Goal: Transaction & Acquisition: Purchase product/service

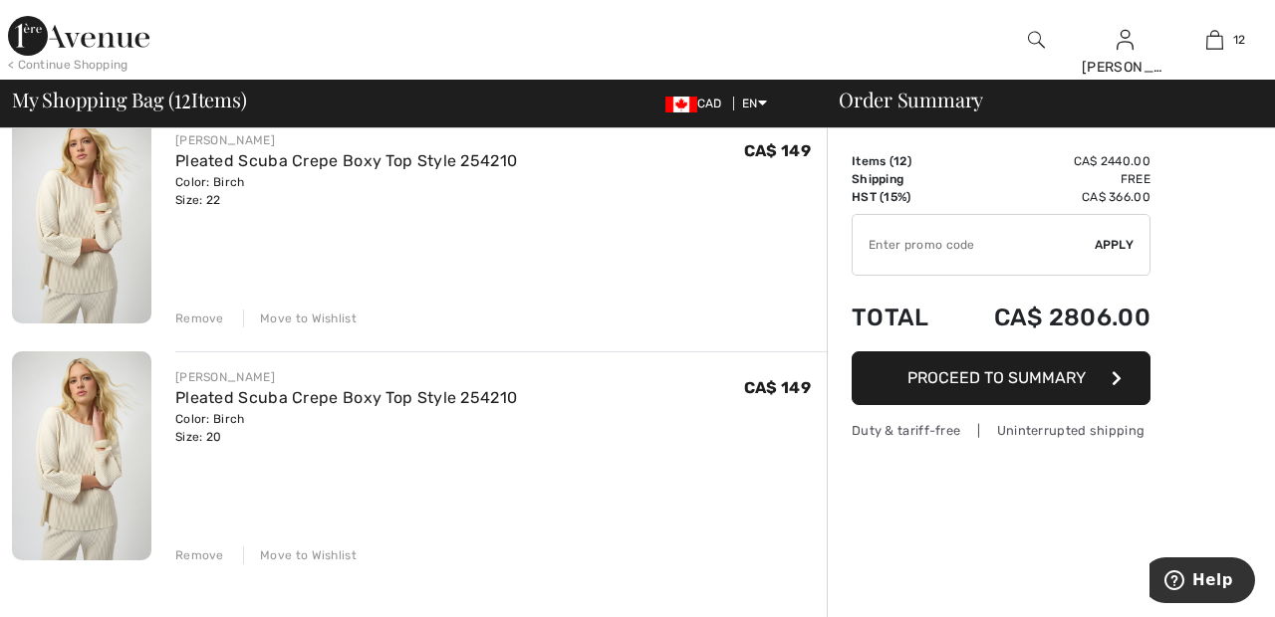
scroll to position [2528, 0]
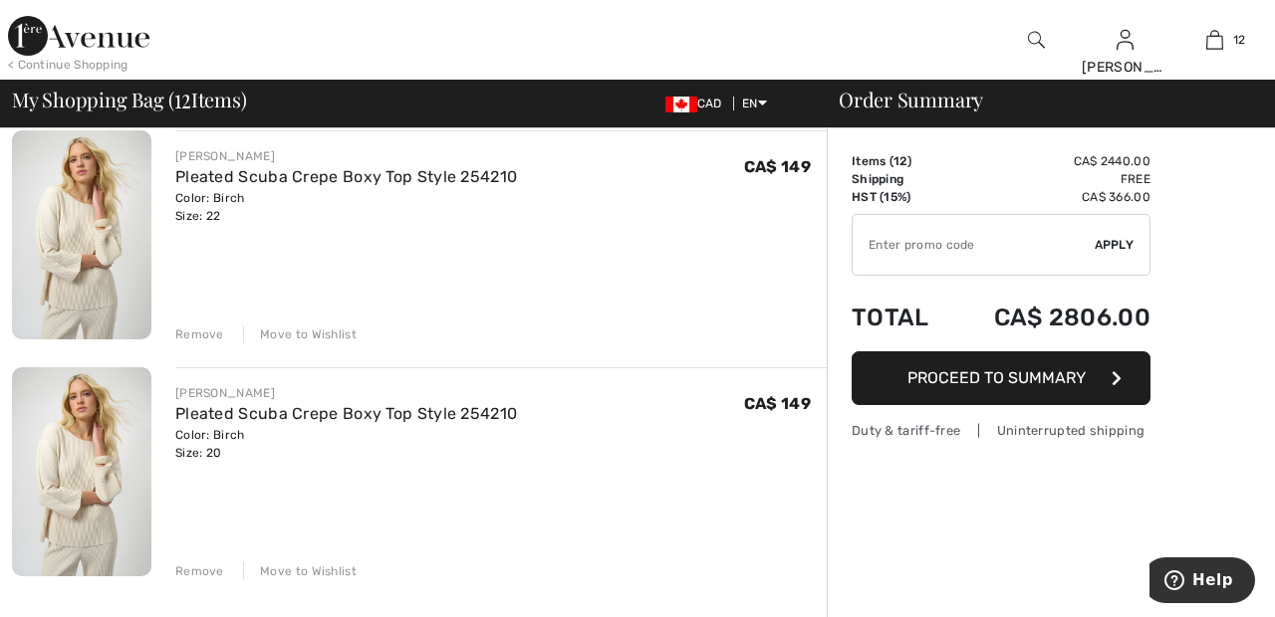
click at [318, 339] on div "Move to Wishlist" at bounding box center [300, 335] width 114 height 18
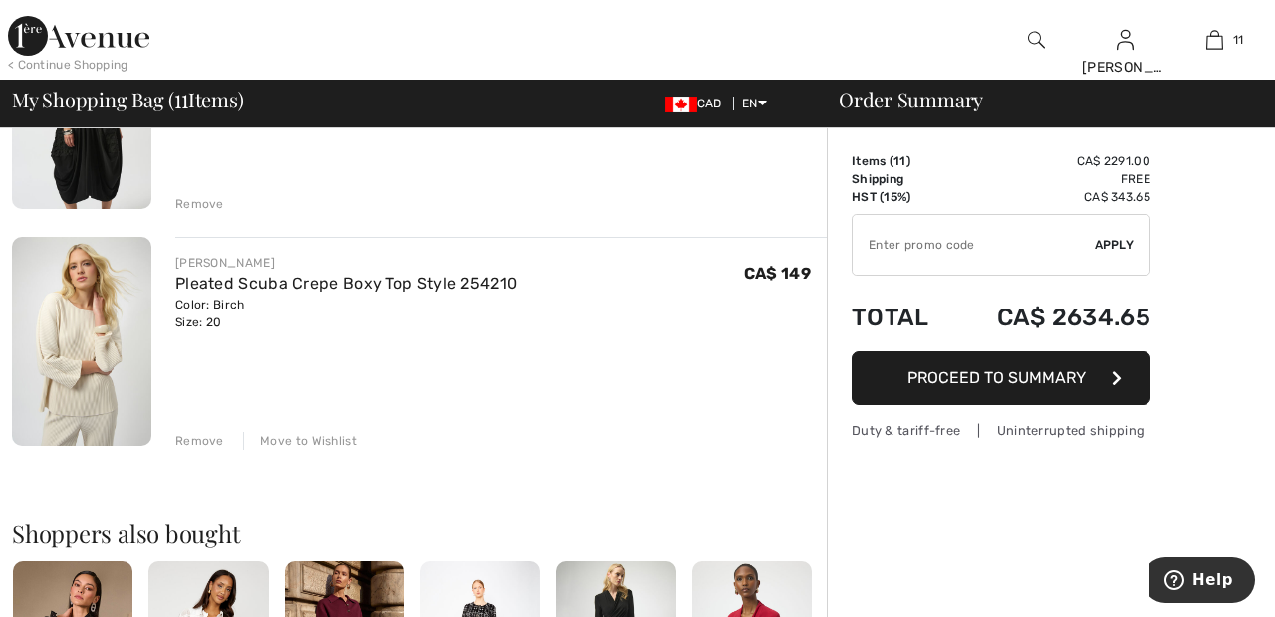
scroll to position [2420, 0]
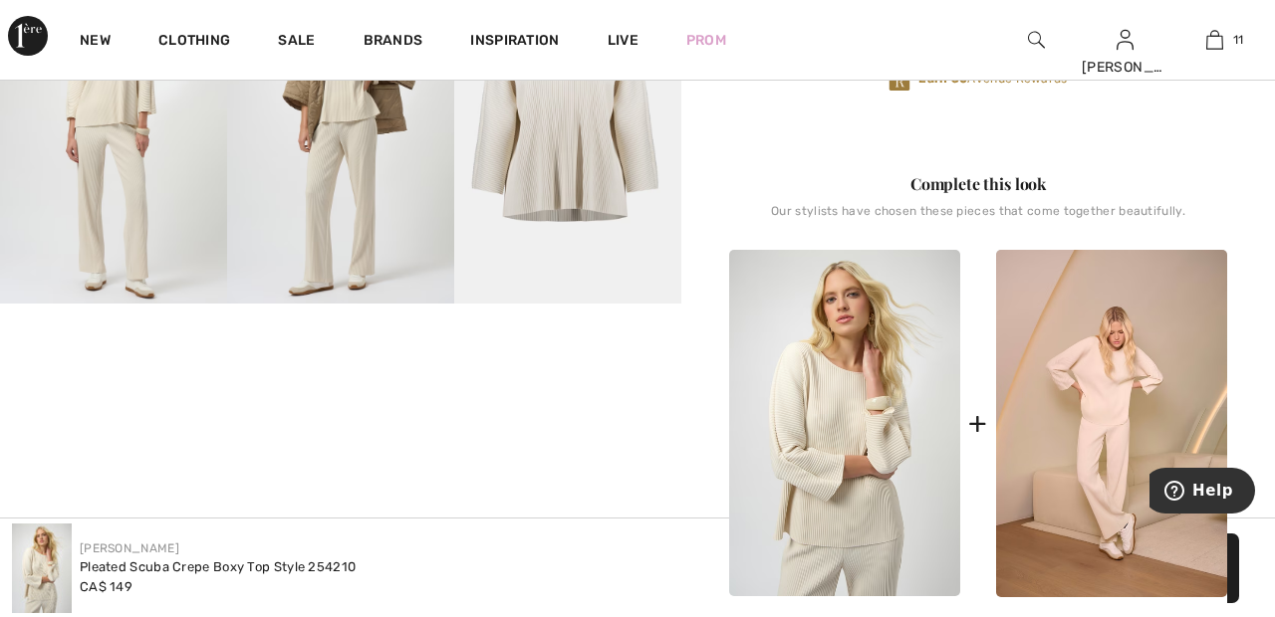
scroll to position [660, 0]
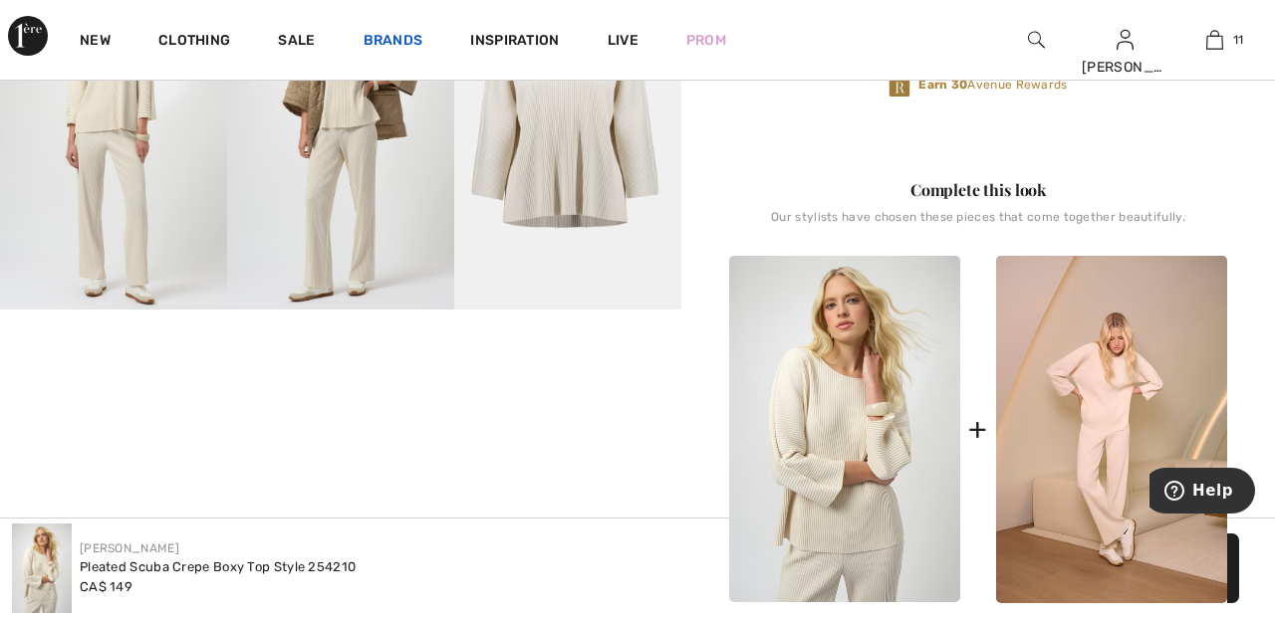
click at [397, 39] on link "Brands" at bounding box center [393, 42] width 60 height 21
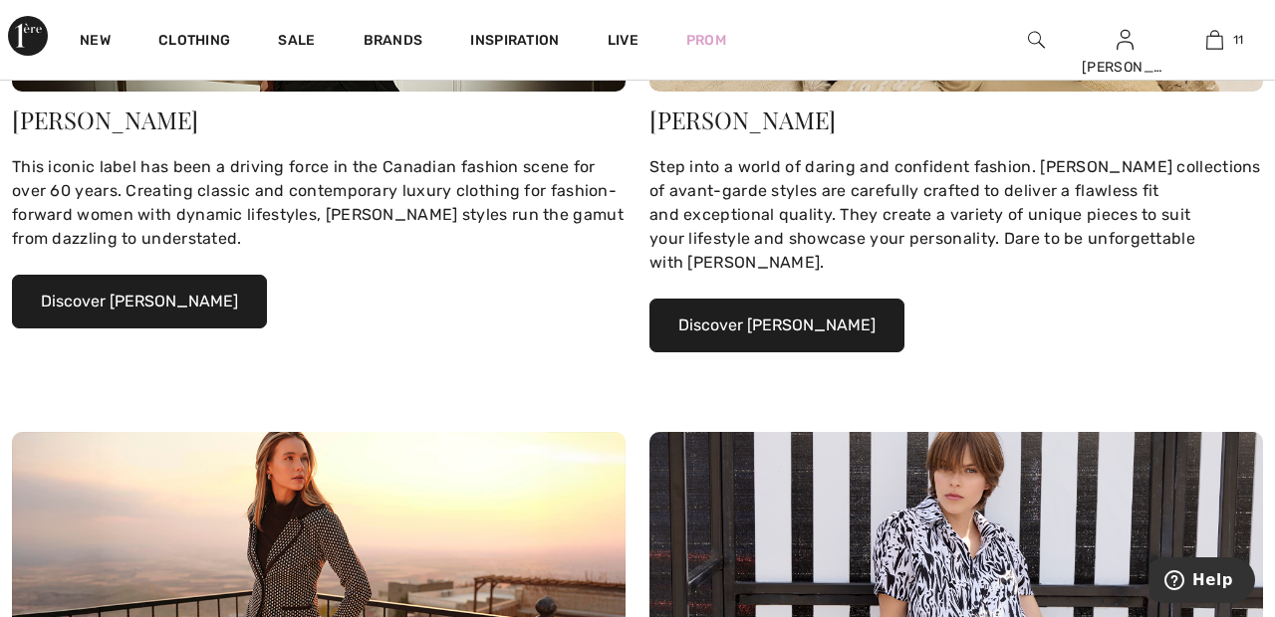
scroll to position [473, 0]
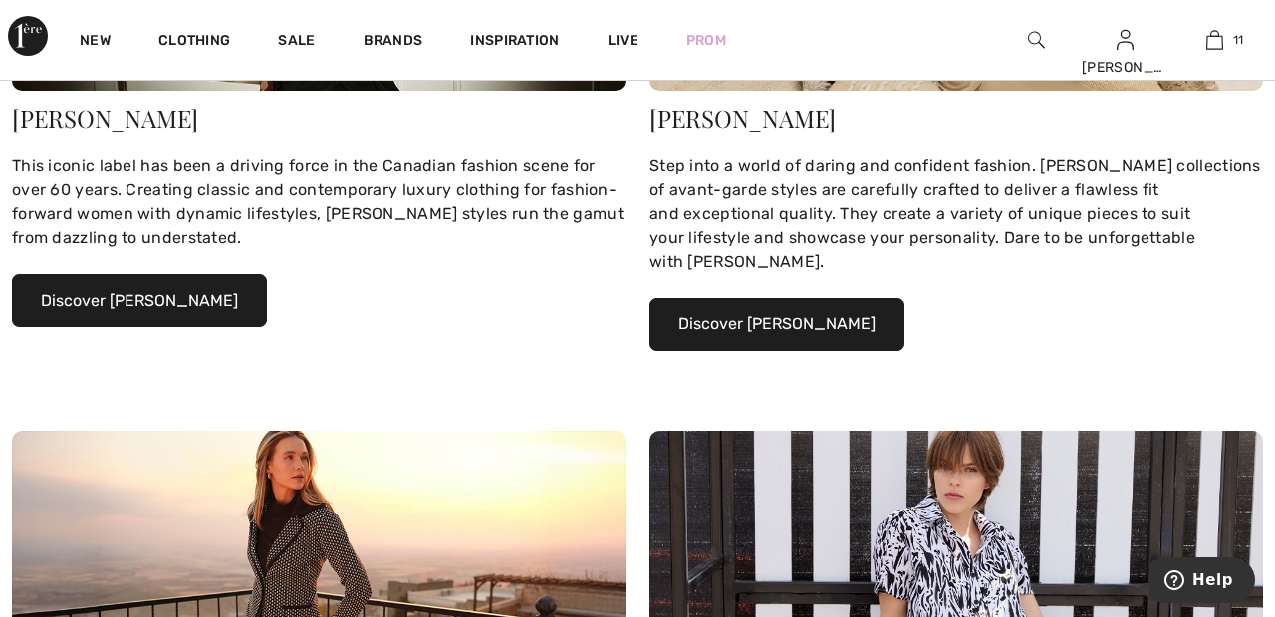
click at [205, 300] on button "Discover Joseph Ribkoff" at bounding box center [139, 301] width 255 height 54
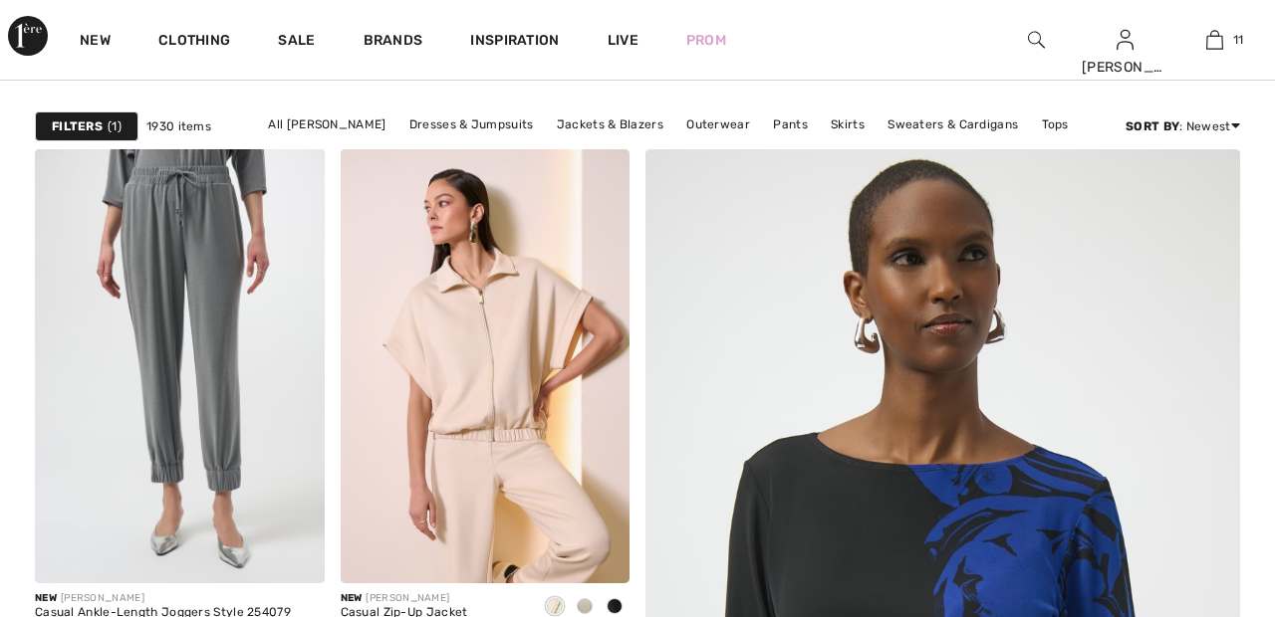
scroll to position [499, 0]
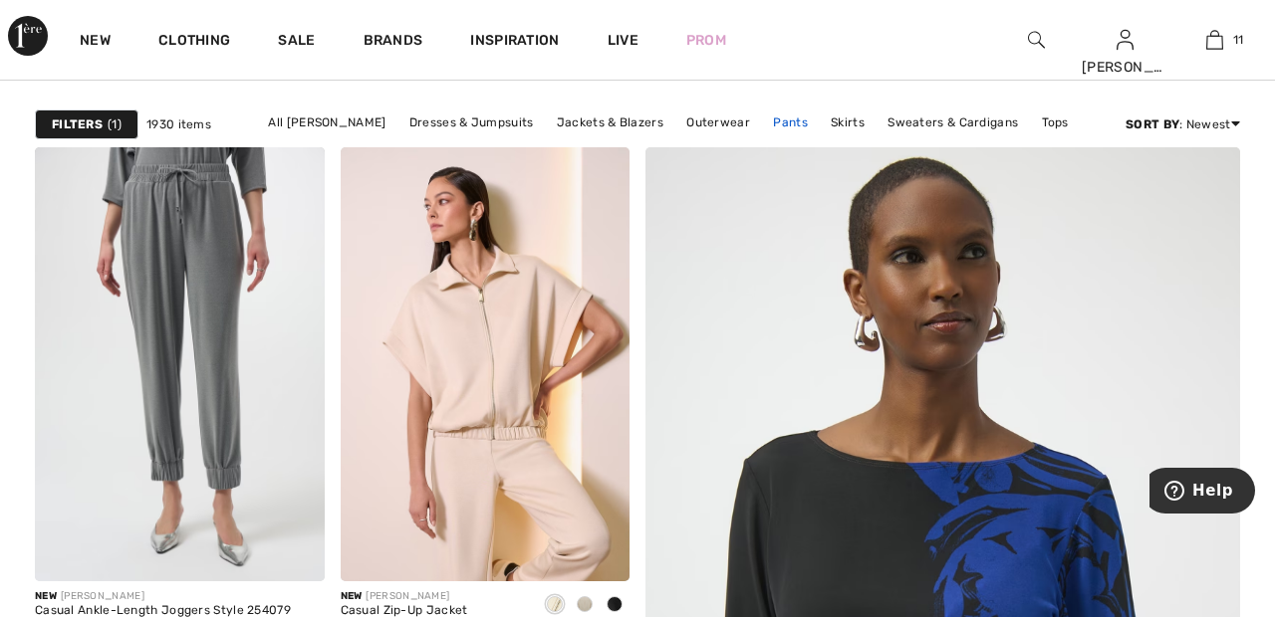
click at [784, 122] on link "Pants" at bounding box center [790, 123] width 55 height 26
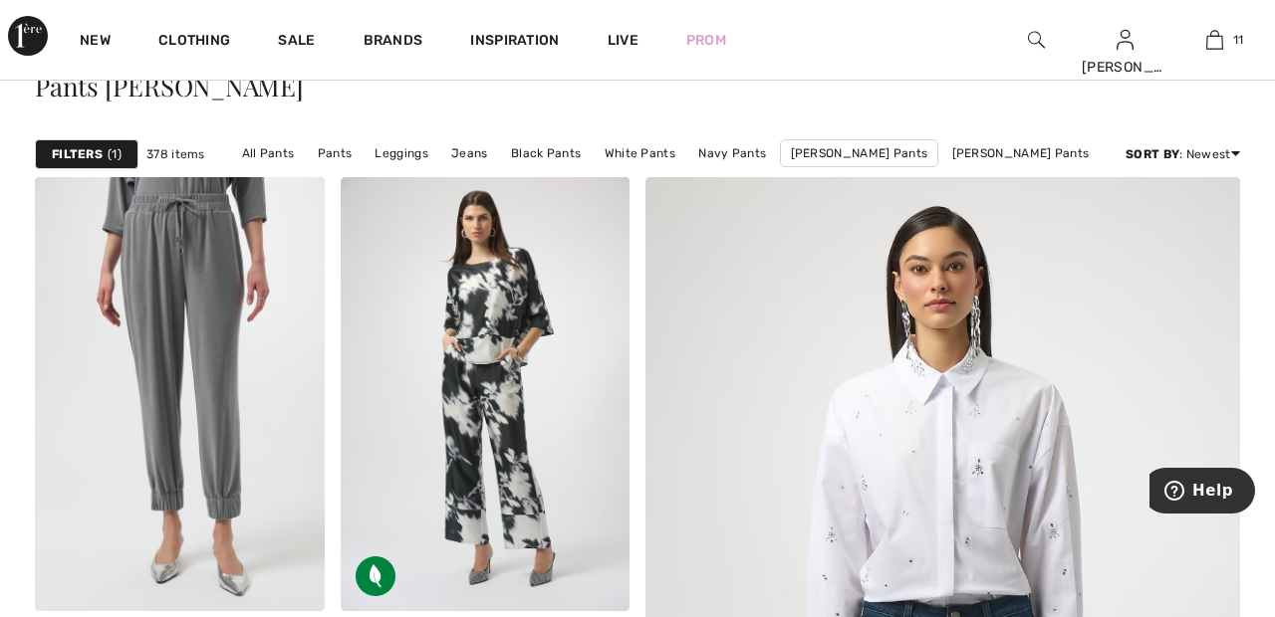
click at [103, 152] on div "Filters 1" at bounding box center [87, 154] width 104 height 30
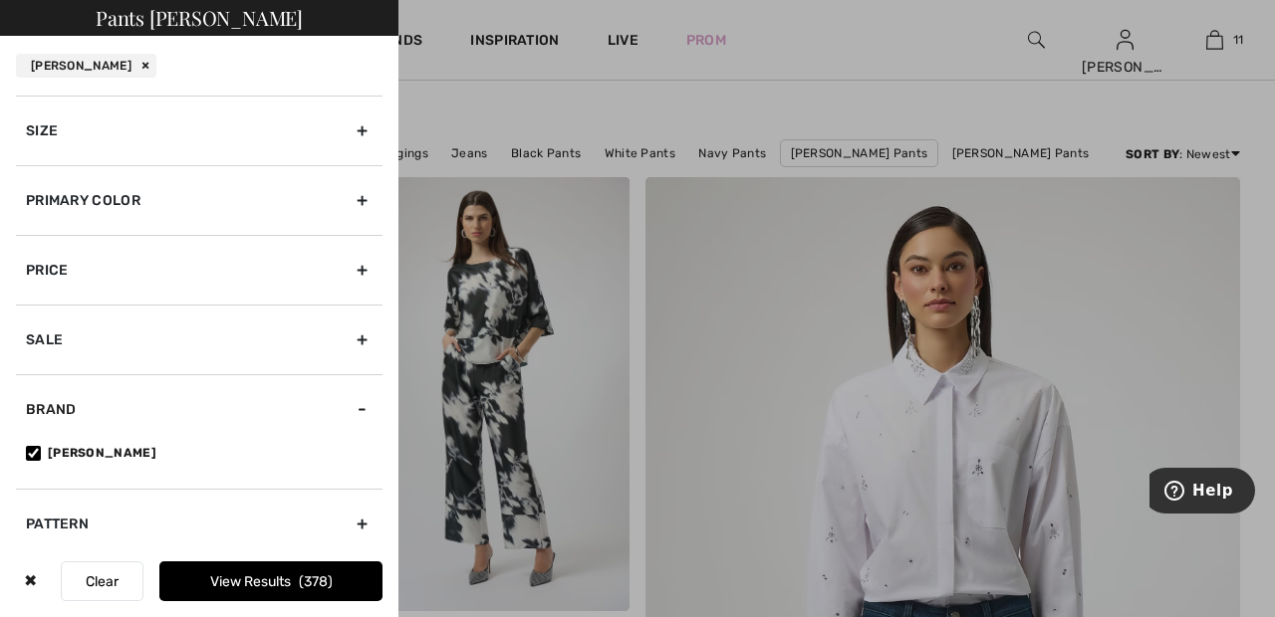
click at [379, 202] on div "Primary Color" at bounding box center [199, 200] width 366 height 70
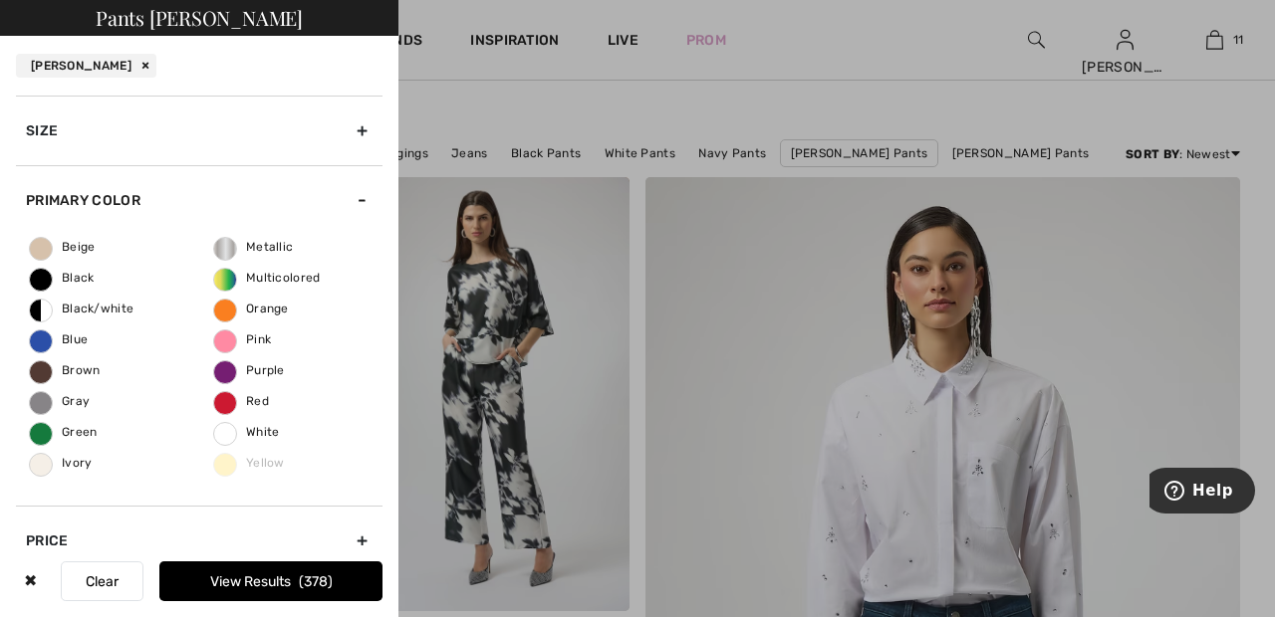
click at [59, 249] on span "Beige" at bounding box center [63, 247] width 66 height 14
click at [0, 0] on input "Beige" at bounding box center [0, 0] width 0 height 0
click at [372, 118] on div "Size" at bounding box center [199, 131] width 366 height 70
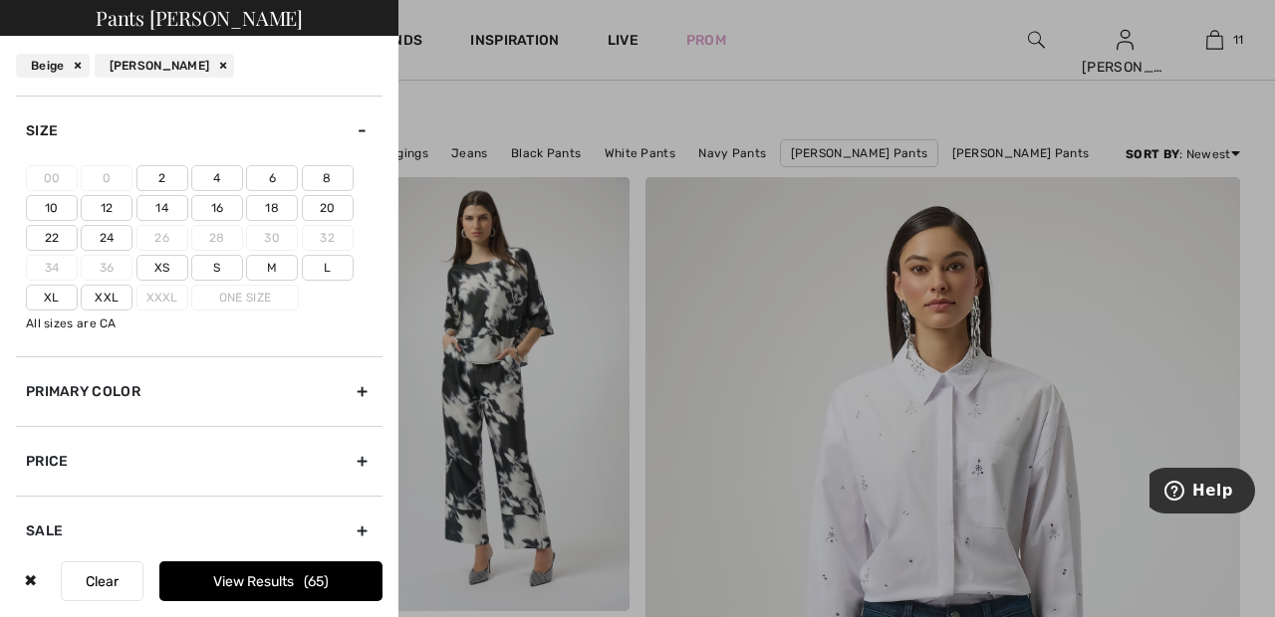
click at [117, 295] on label "Xxl" at bounding box center [107, 298] width 52 height 26
click at [0, 0] on input"] "Xxl" at bounding box center [0, 0] width 0 height 0
click at [334, 579] on button "View Results 2" at bounding box center [270, 582] width 223 height 40
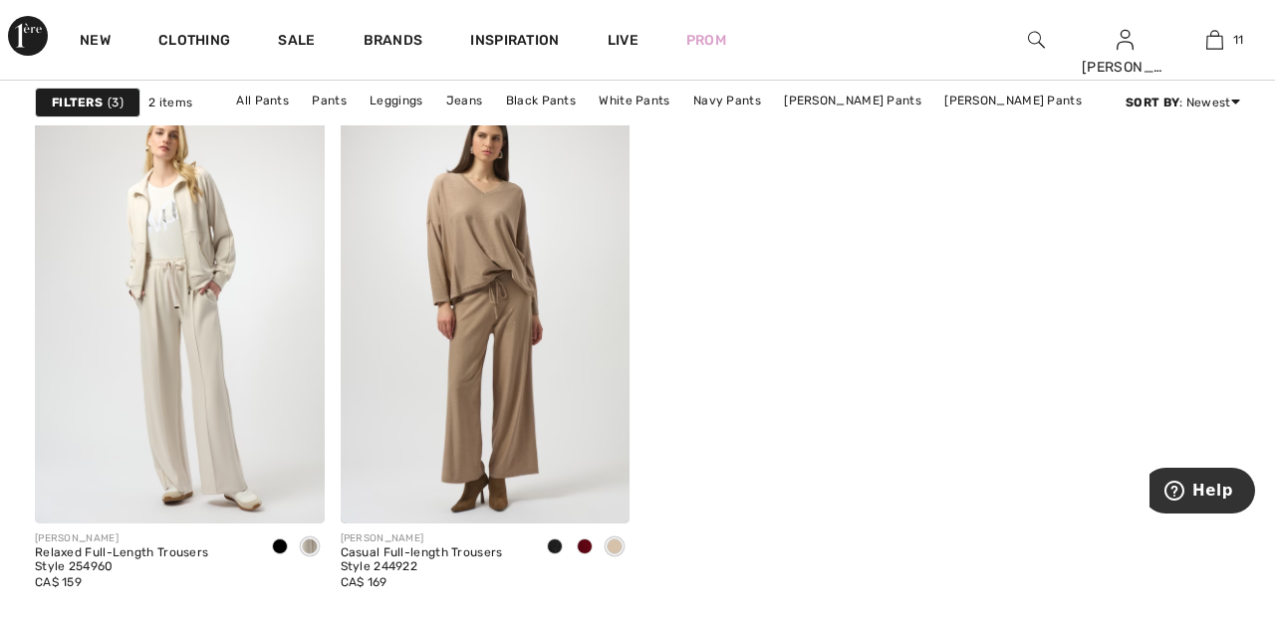
scroll to position [206, 0]
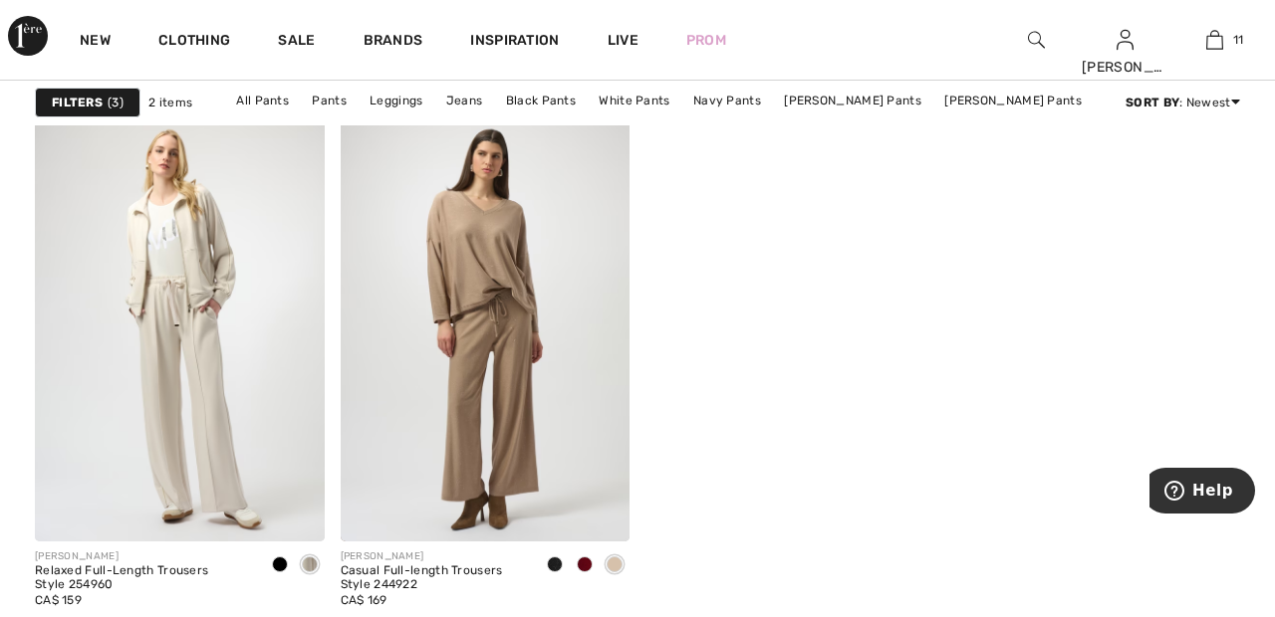
click at [103, 105] on div "Filters 3" at bounding box center [88, 103] width 106 height 30
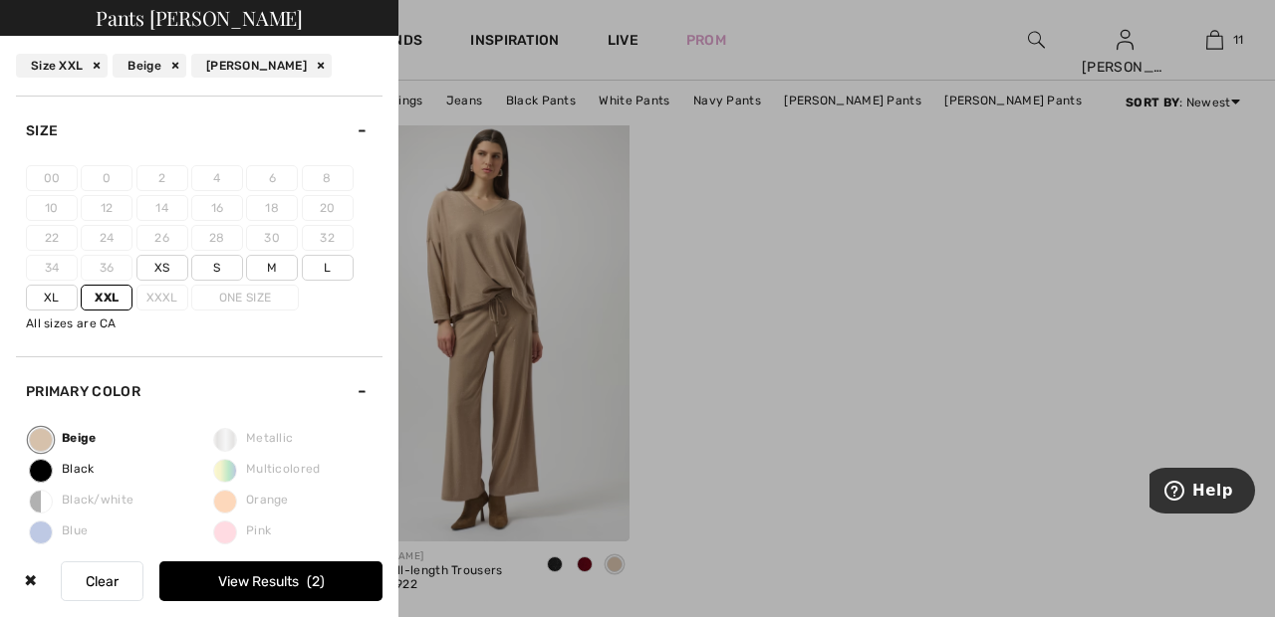
click at [113, 300] on label "Xxl" at bounding box center [107, 298] width 52 height 26
click at [0, 0] on input"] "Xxl" at bounding box center [0, 0] width 0 height 0
click at [323, 585] on span "65" at bounding box center [316, 582] width 25 height 17
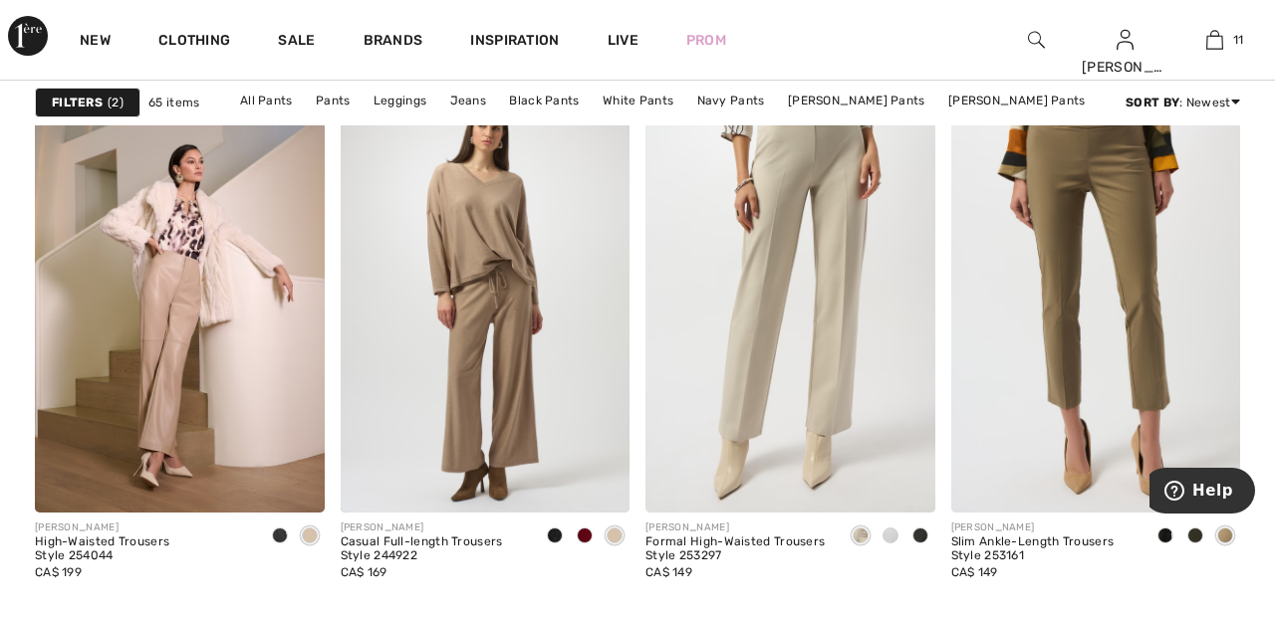
scroll to position [1328, 0]
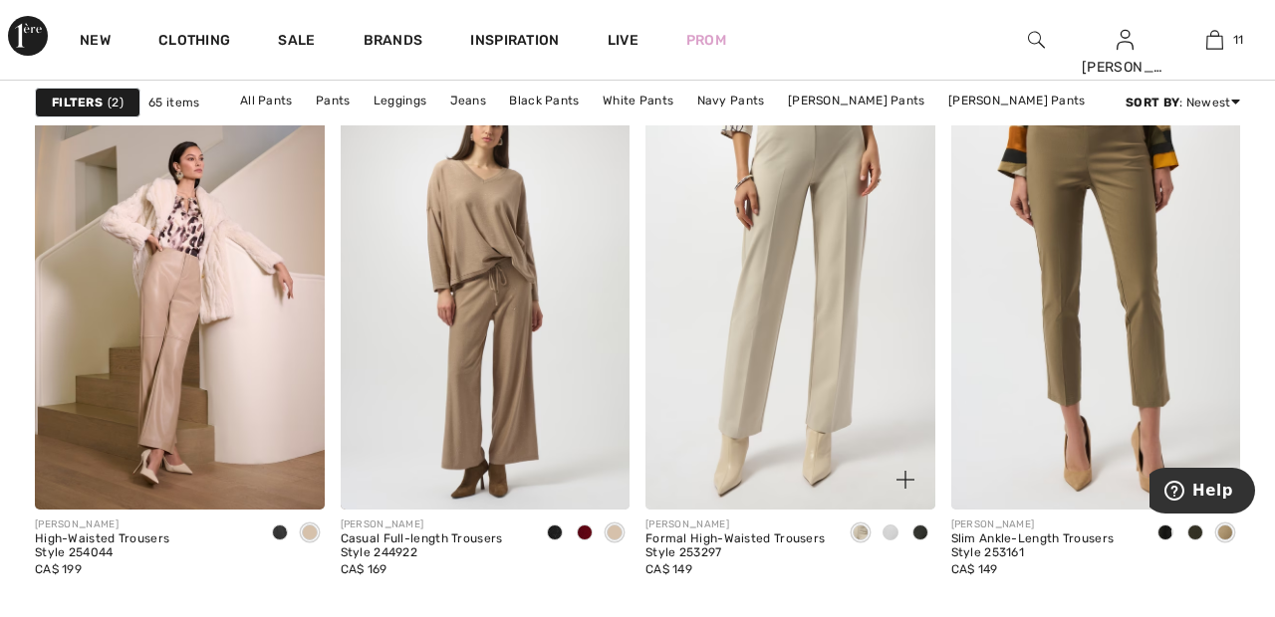
click at [901, 536] on div at bounding box center [890, 534] width 30 height 33
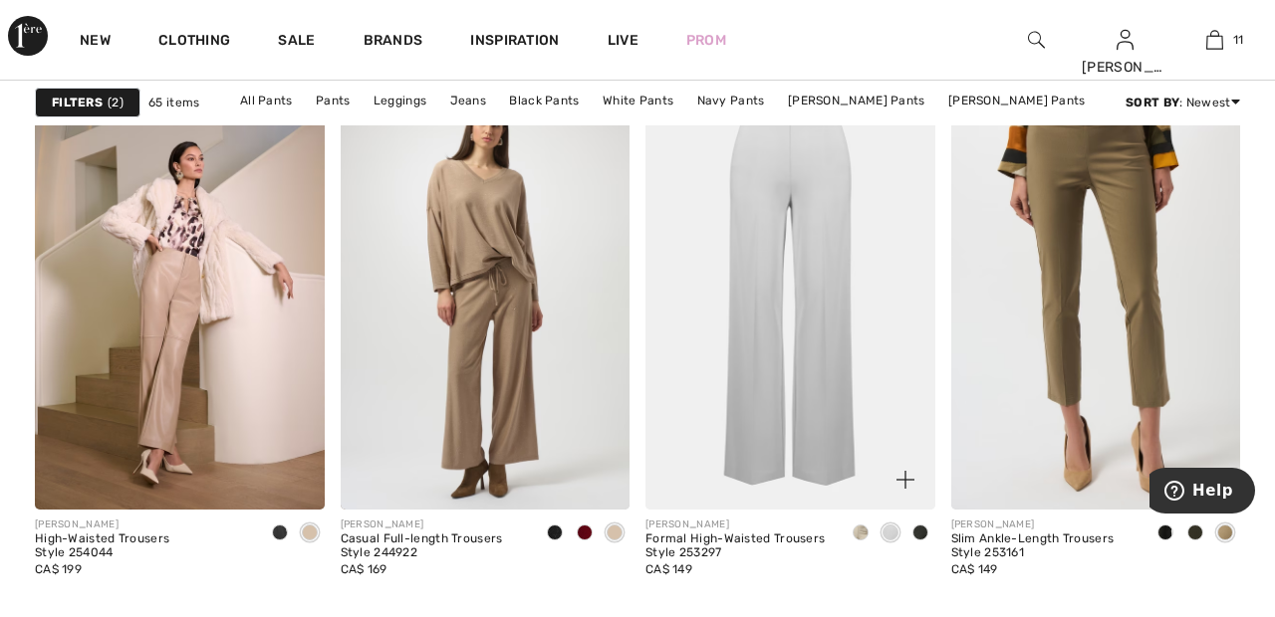
click at [807, 365] on img at bounding box center [790, 294] width 290 height 434
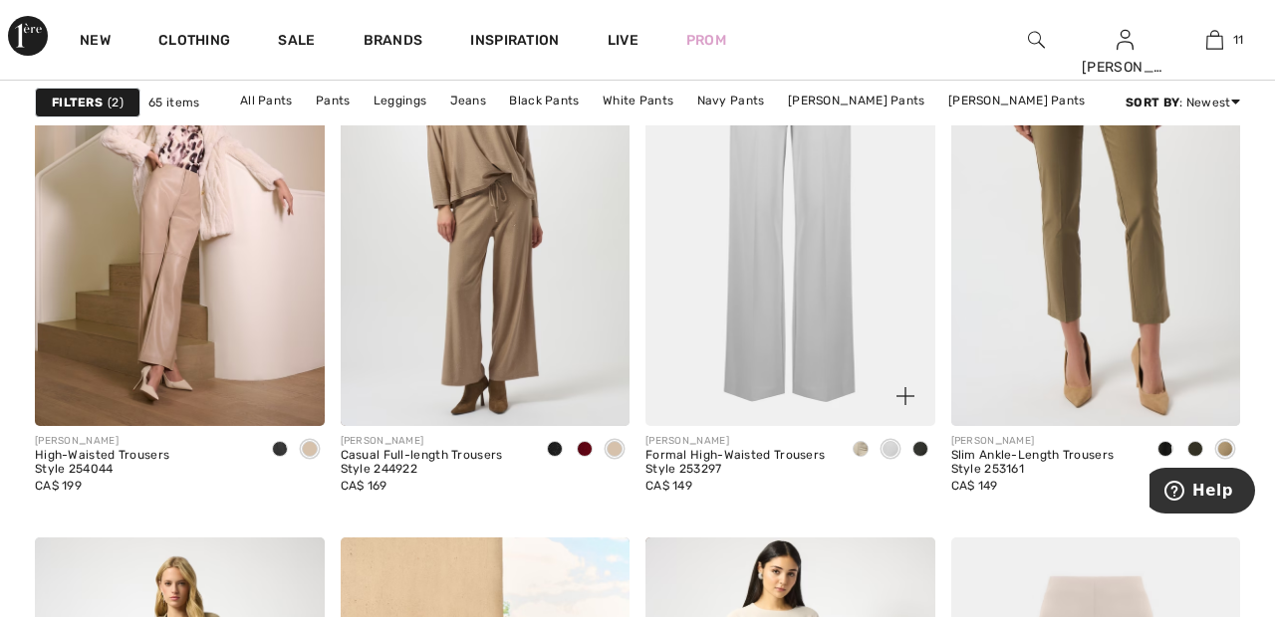
scroll to position [1424, 0]
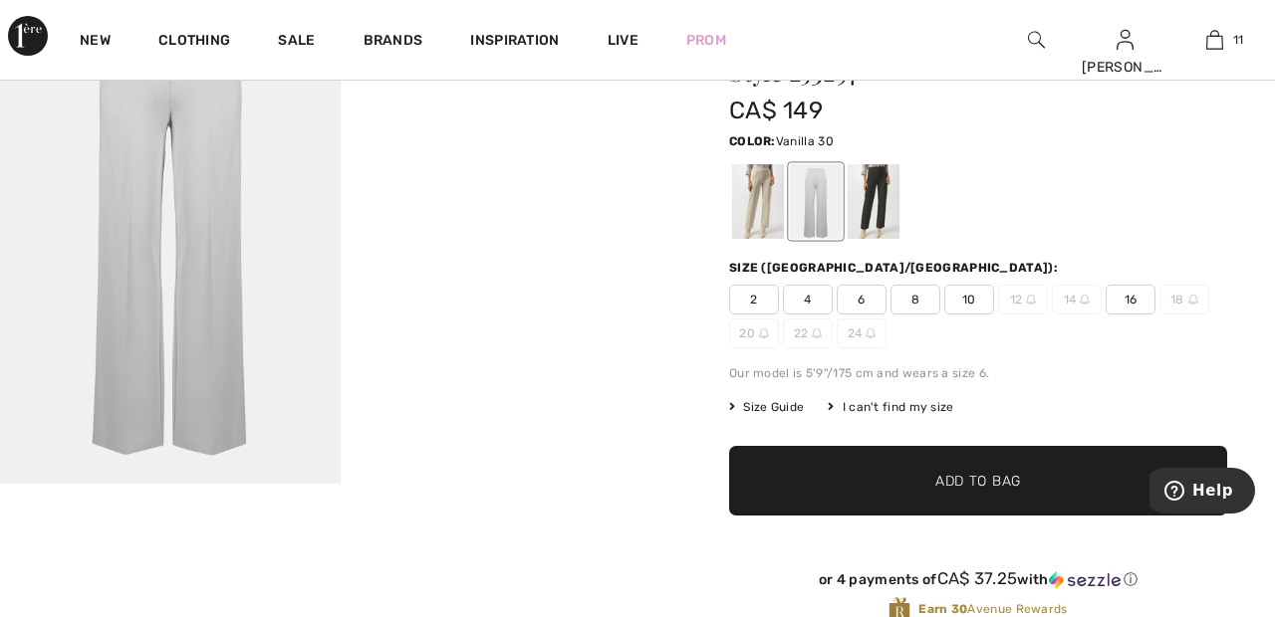
scroll to position [153, 0]
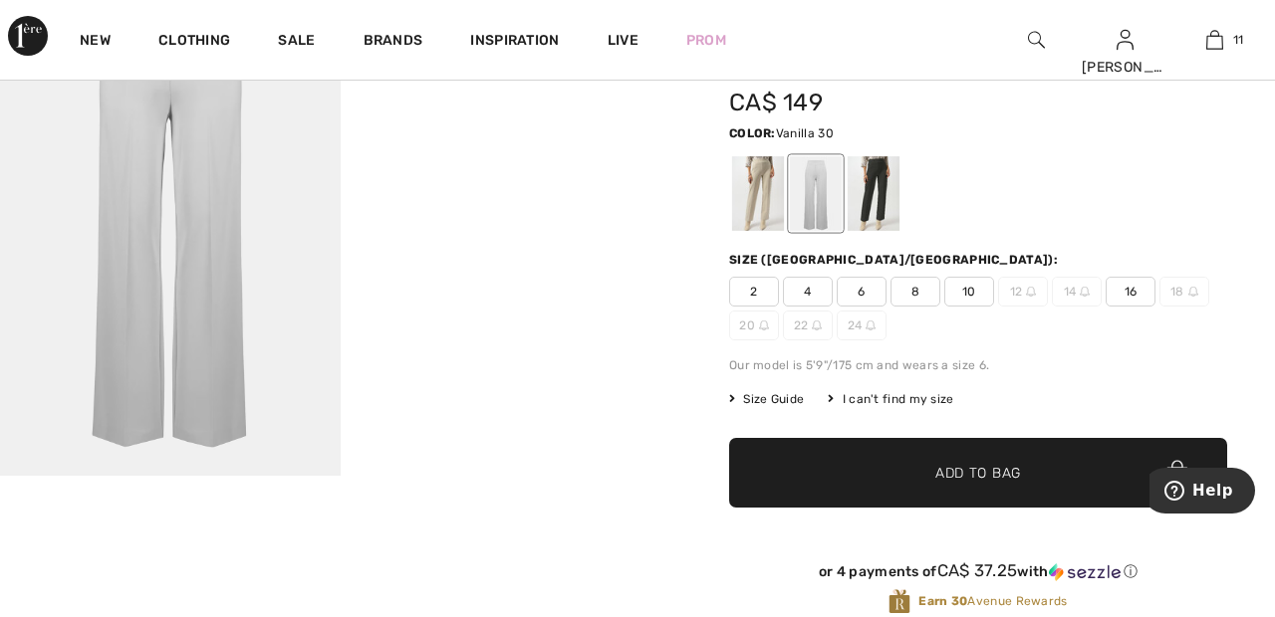
click at [759, 197] on div at bounding box center [758, 193] width 52 height 75
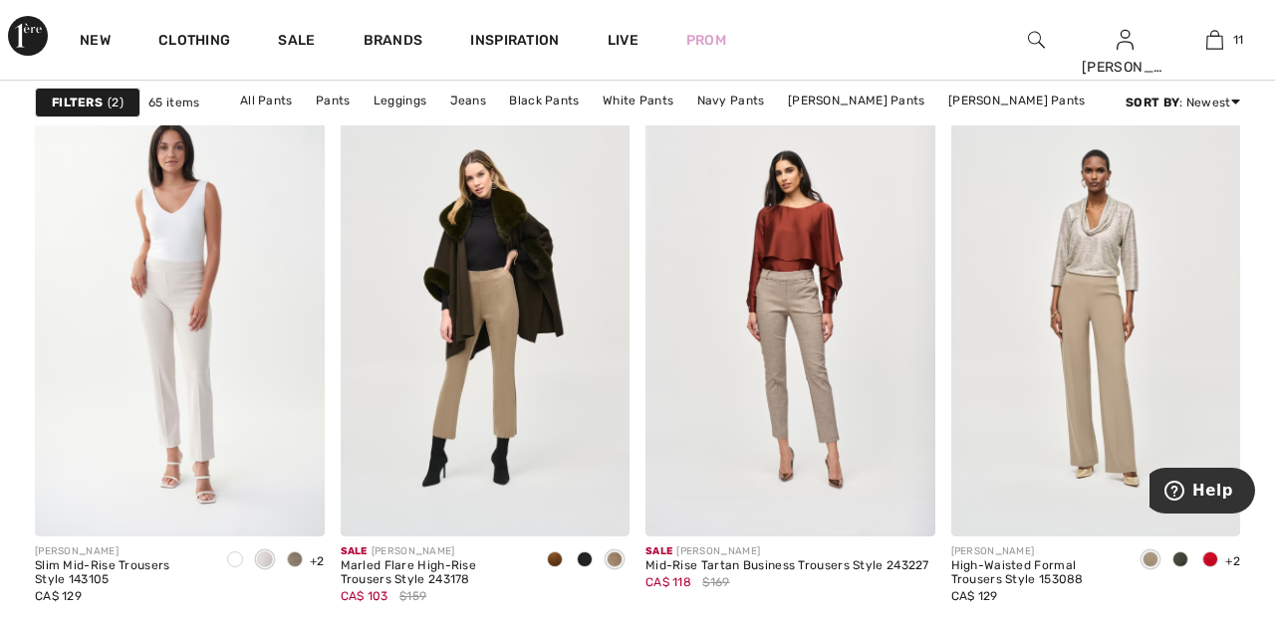
scroll to position [7922, 0]
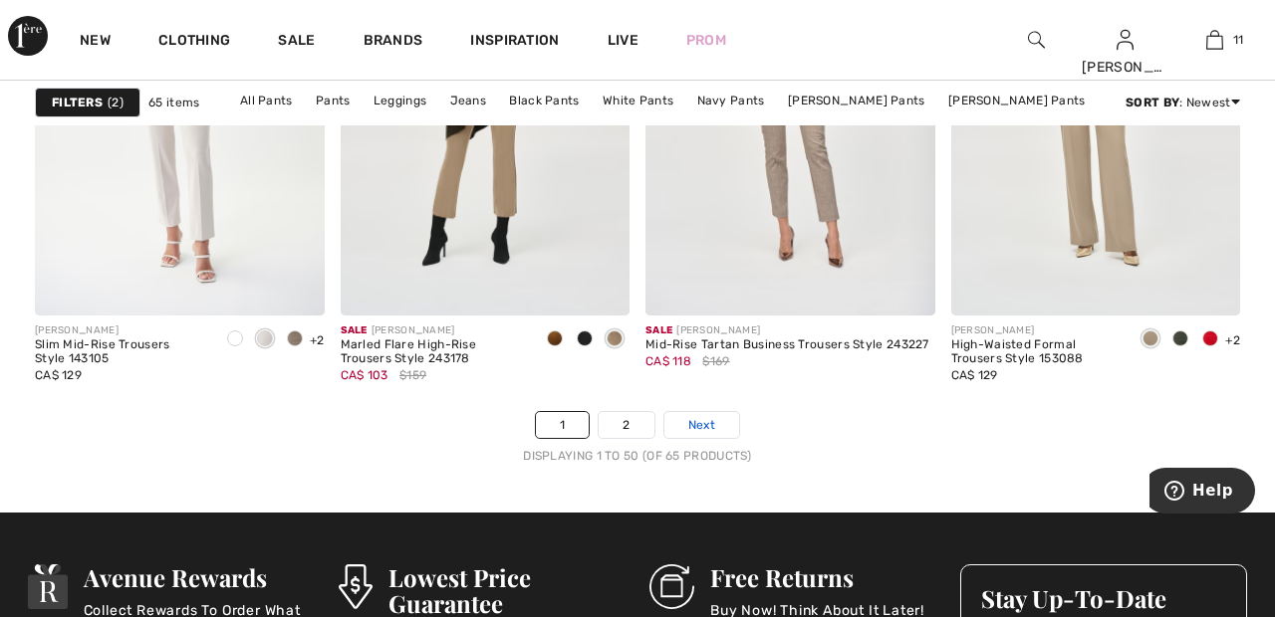
click at [734, 424] on link "Next" at bounding box center [701, 425] width 75 height 26
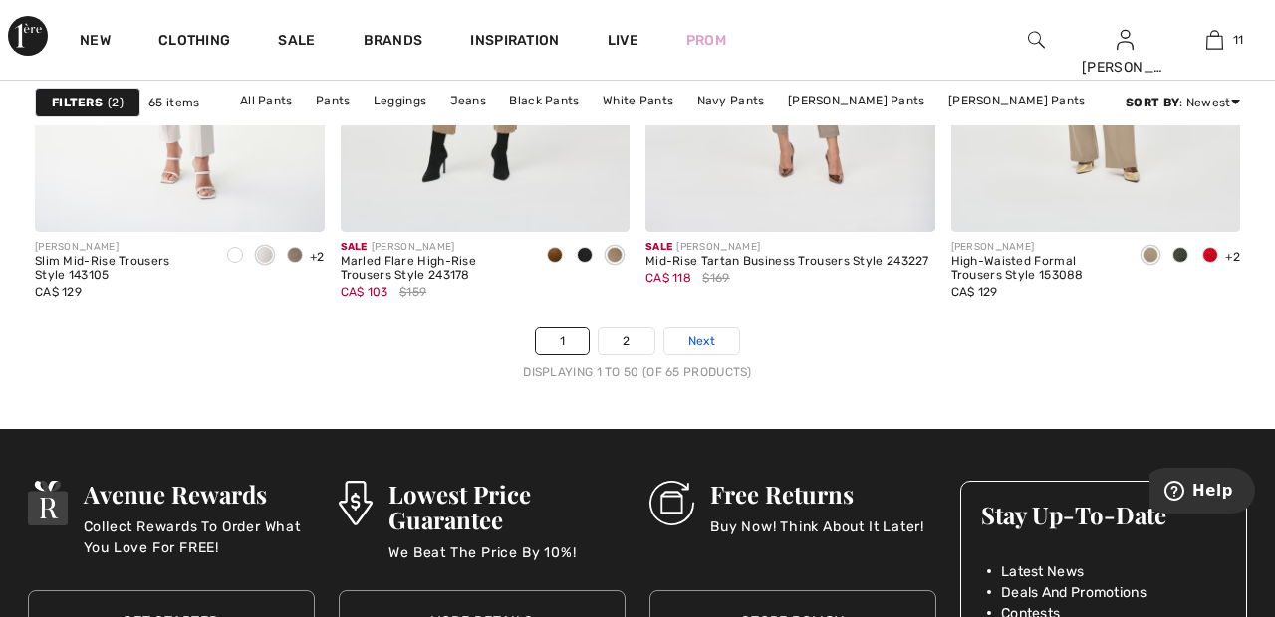
scroll to position [8237, 0]
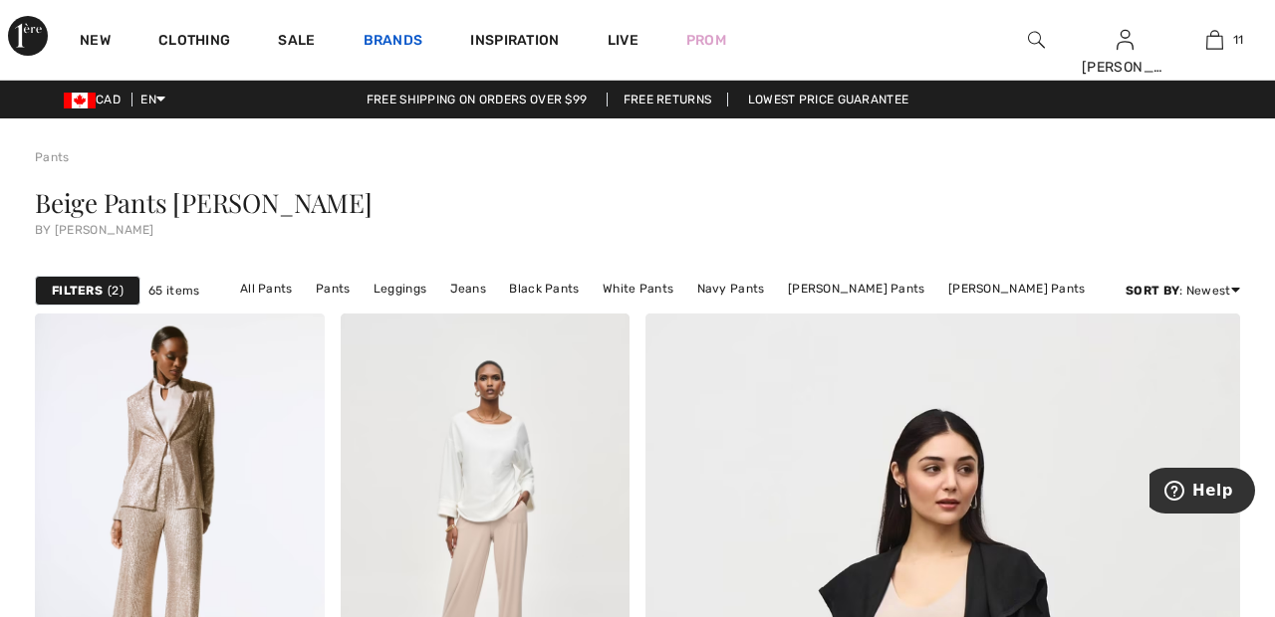
click at [388, 33] on link "Brands" at bounding box center [393, 42] width 60 height 21
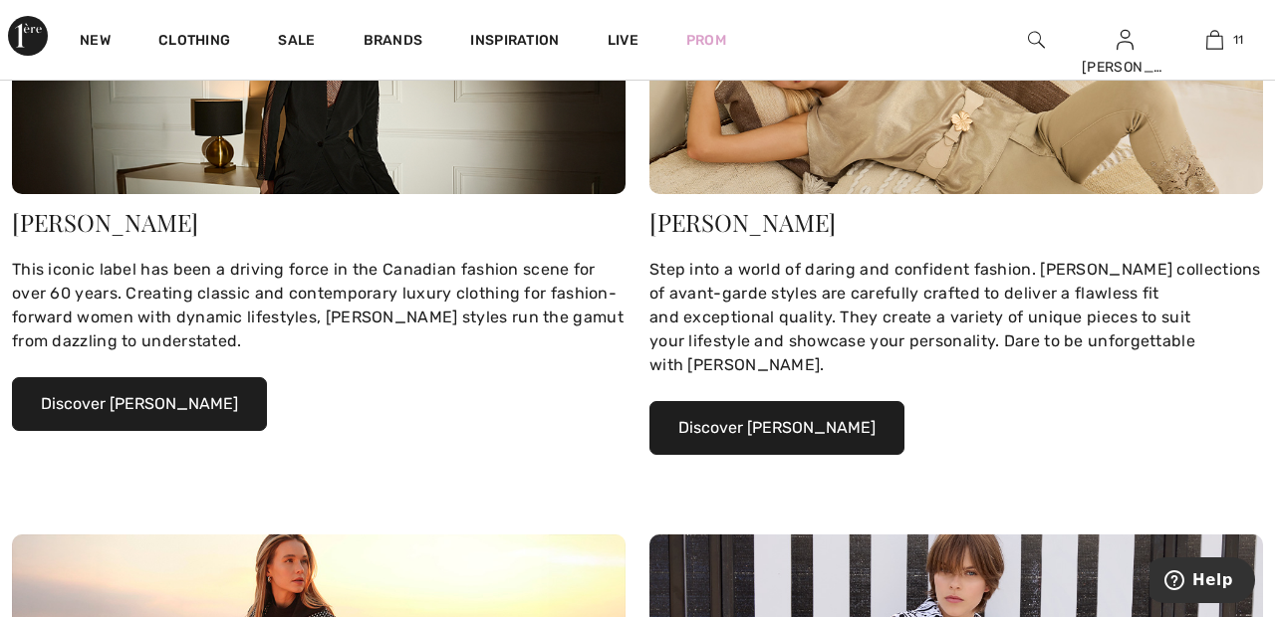
scroll to position [373, 0]
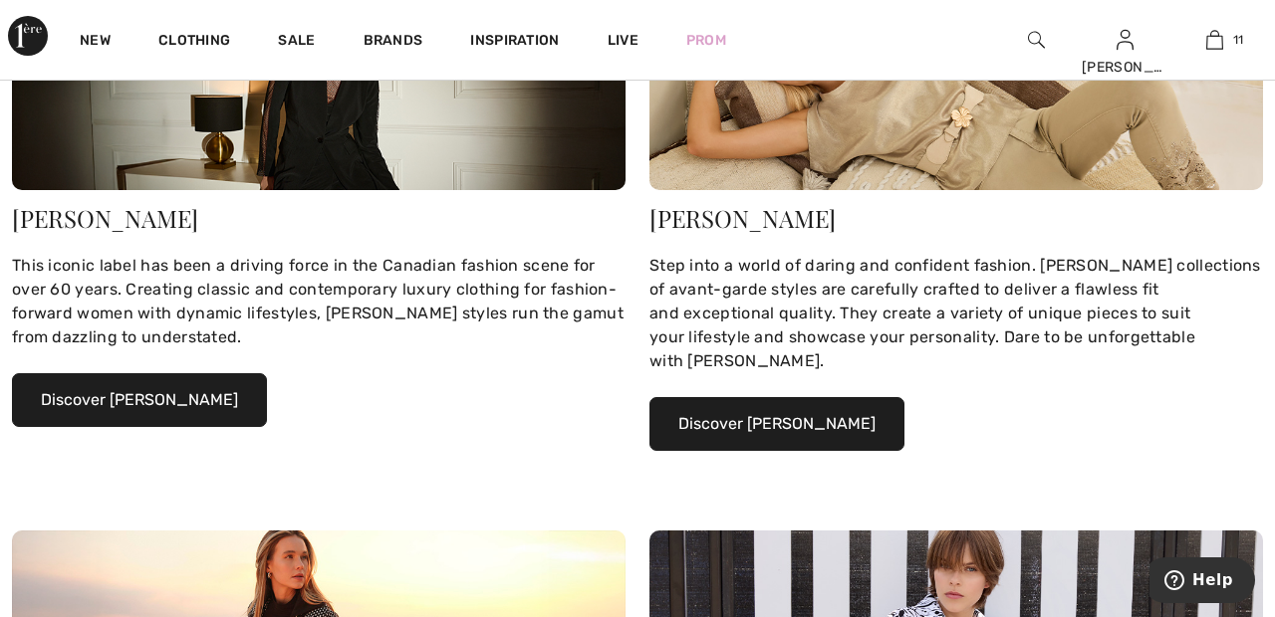
click at [204, 397] on button "Discover [PERSON_NAME]" at bounding box center [139, 400] width 255 height 54
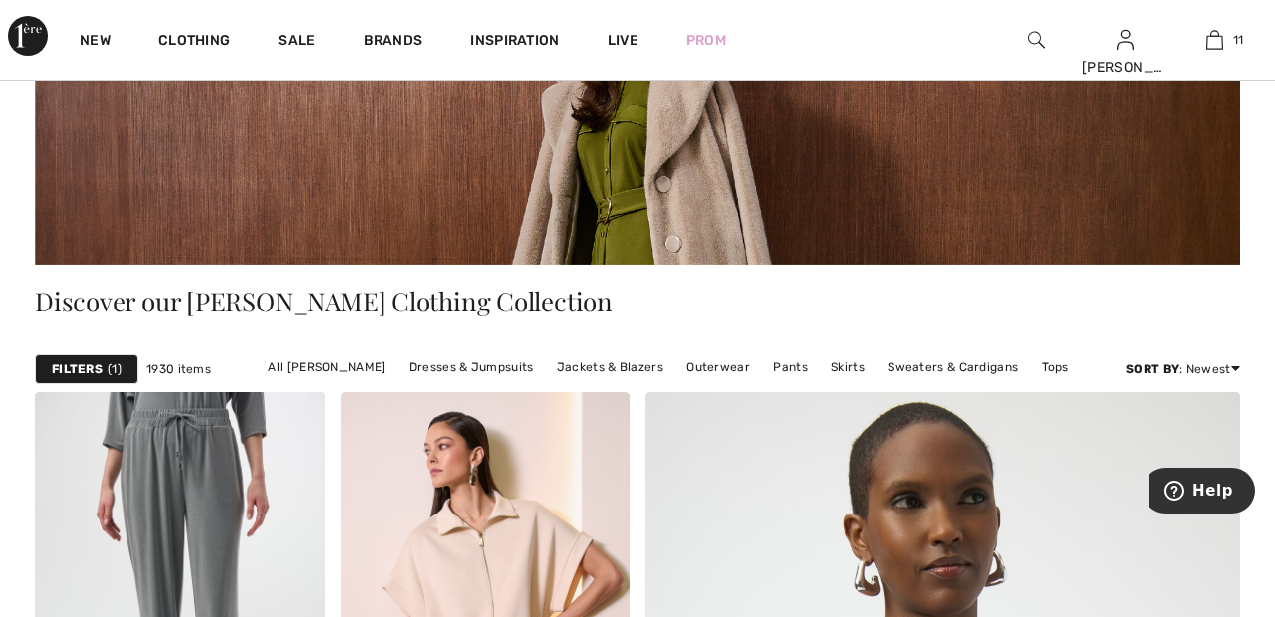
scroll to position [260, 0]
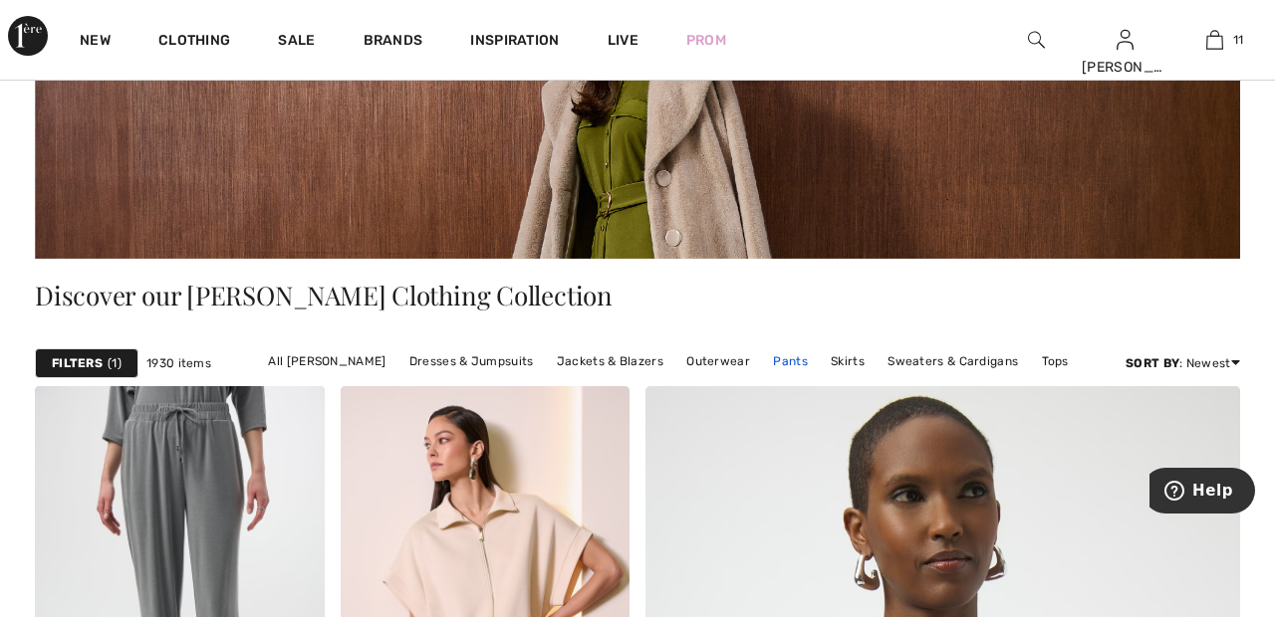
click at [799, 357] on link "Pants" at bounding box center [790, 362] width 55 height 26
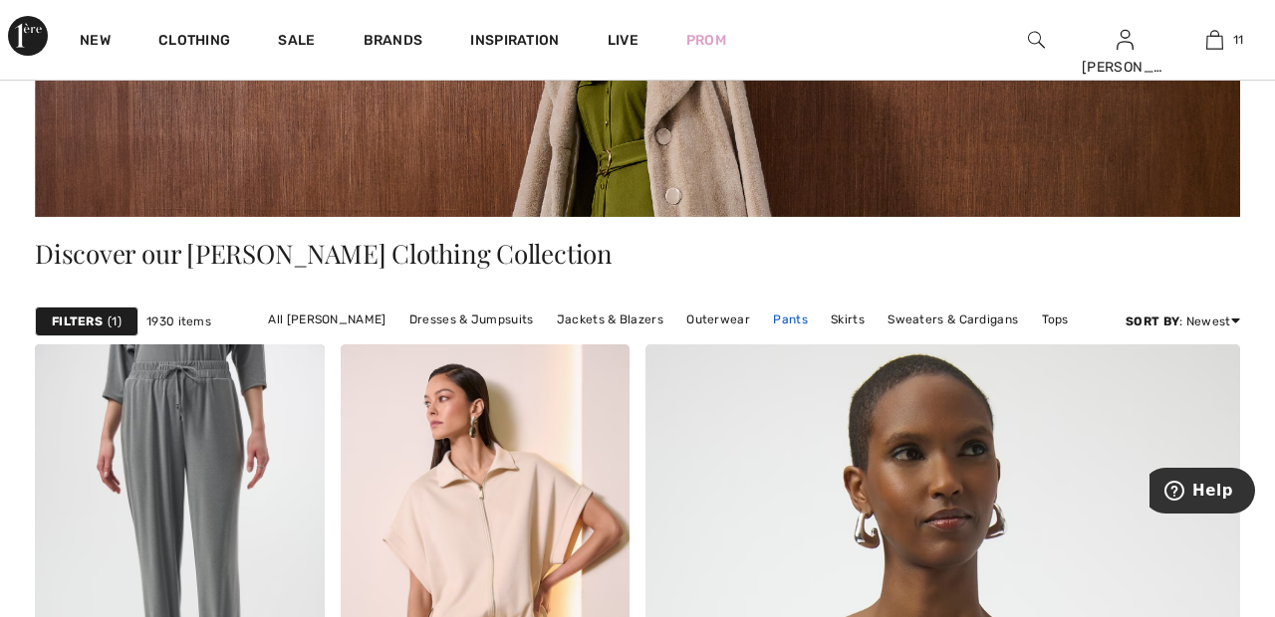
scroll to position [356, 0]
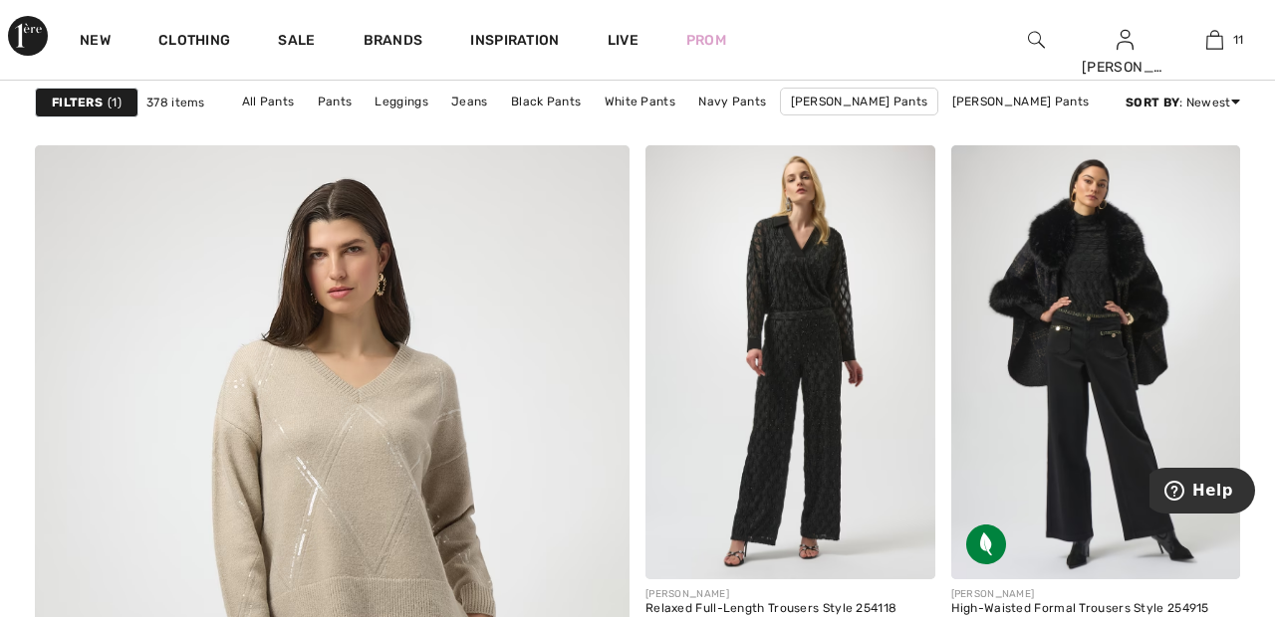
scroll to position [4380, 0]
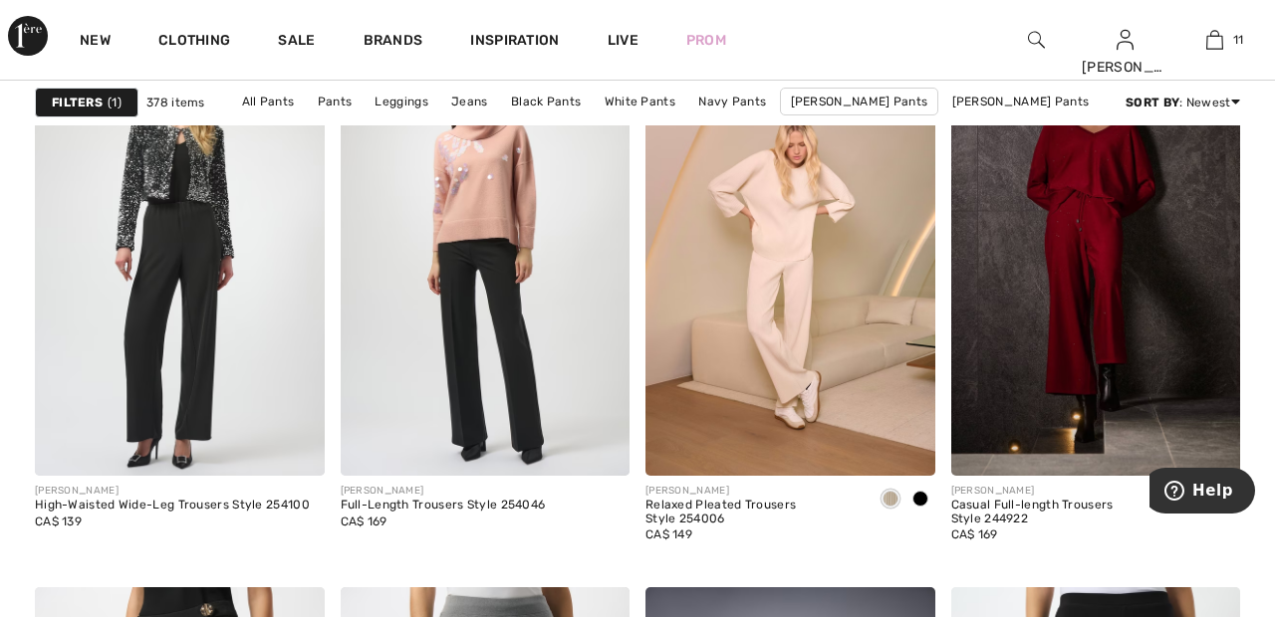
scroll to position [6873, 0]
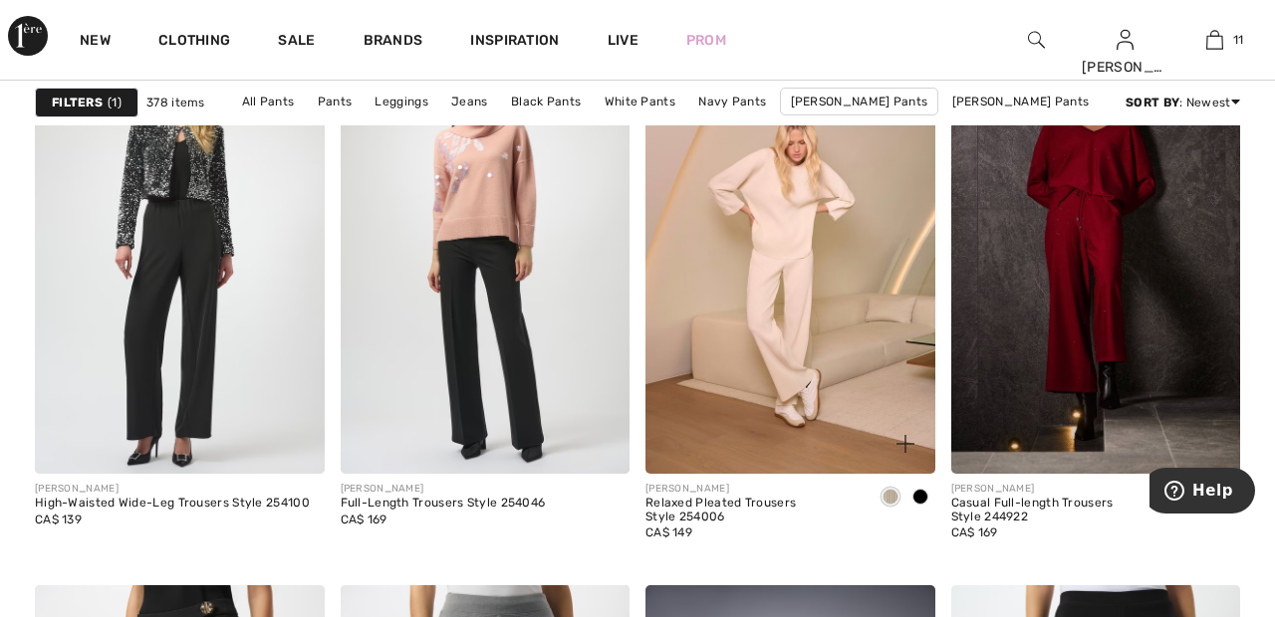
click at [792, 296] on img at bounding box center [790, 257] width 290 height 434
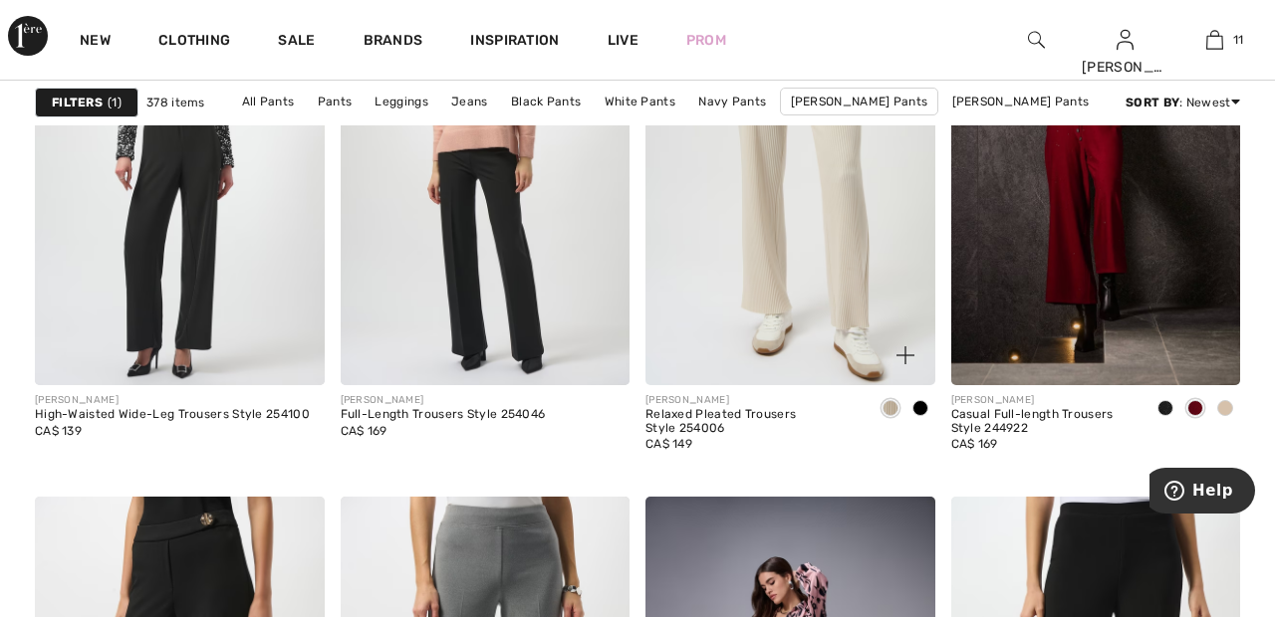
scroll to position [6969, 0]
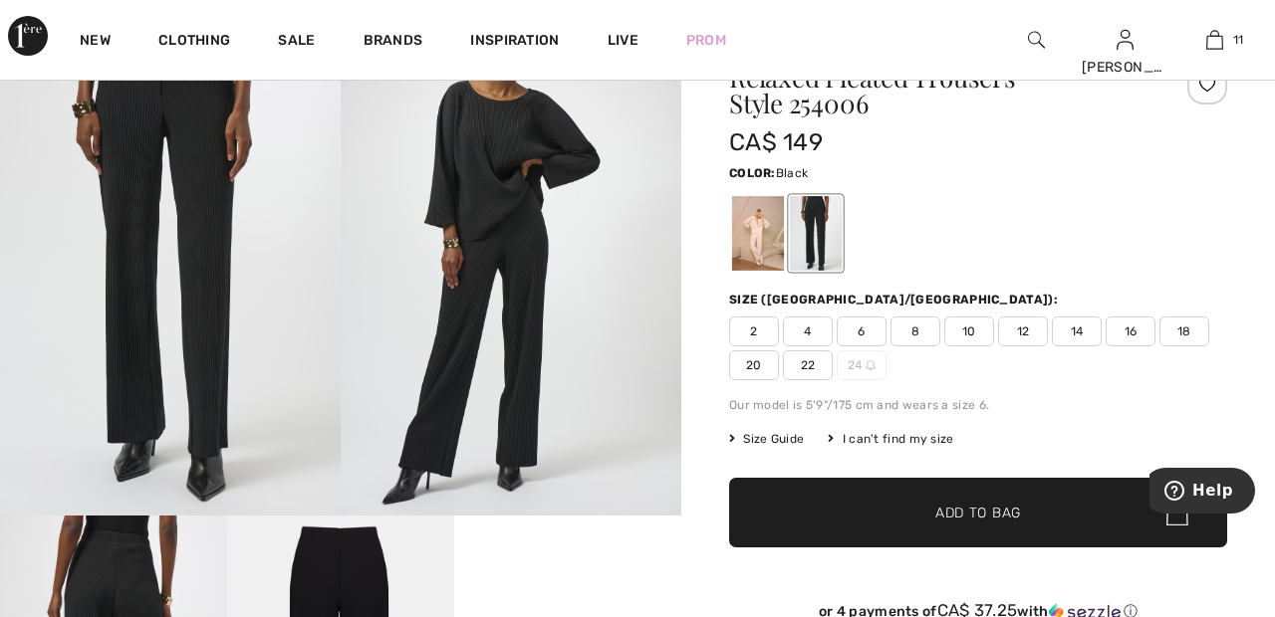
click at [750, 234] on div at bounding box center [758, 233] width 52 height 75
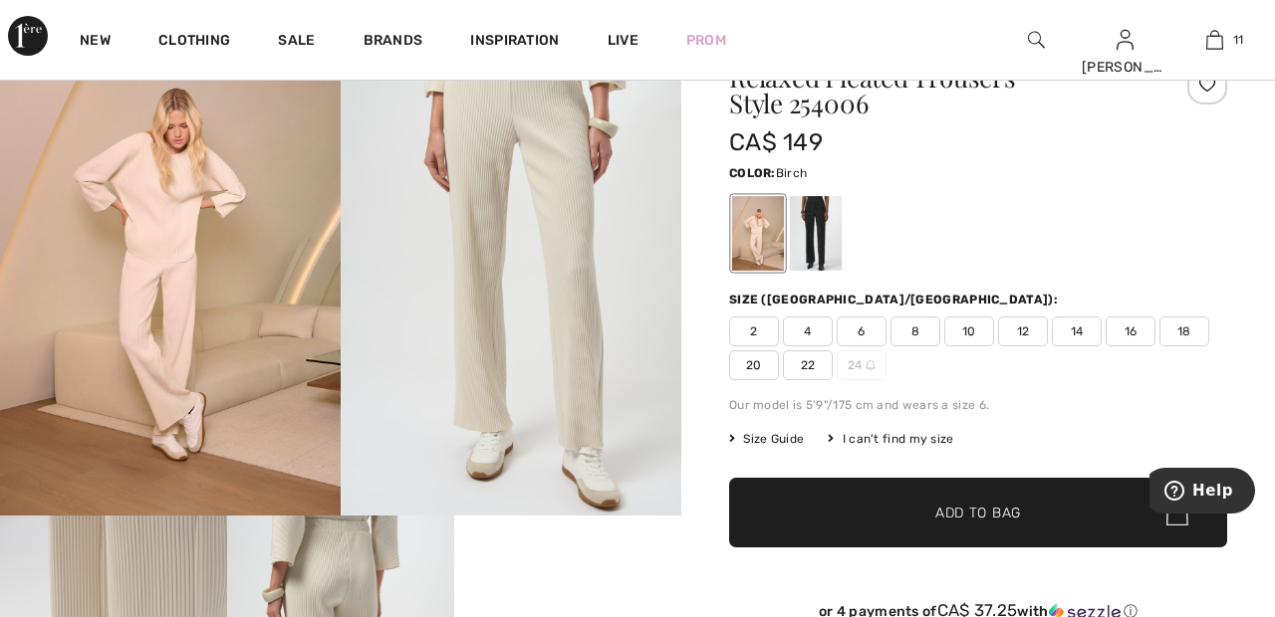
scroll to position [111, 0]
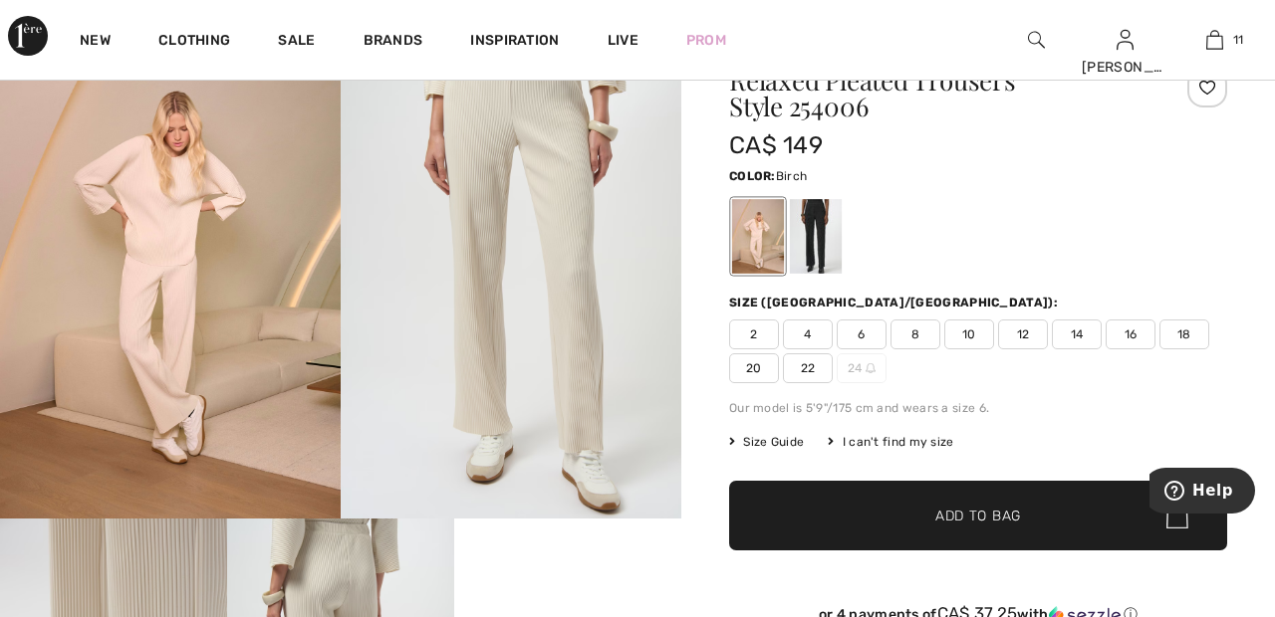
click at [815, 363] on span "22" at bounding box center [808, 369] width 50 height 30
click at [924, 522] on span "✔ Added to Bag" at bounding box center [947, 516] width 121 height 21
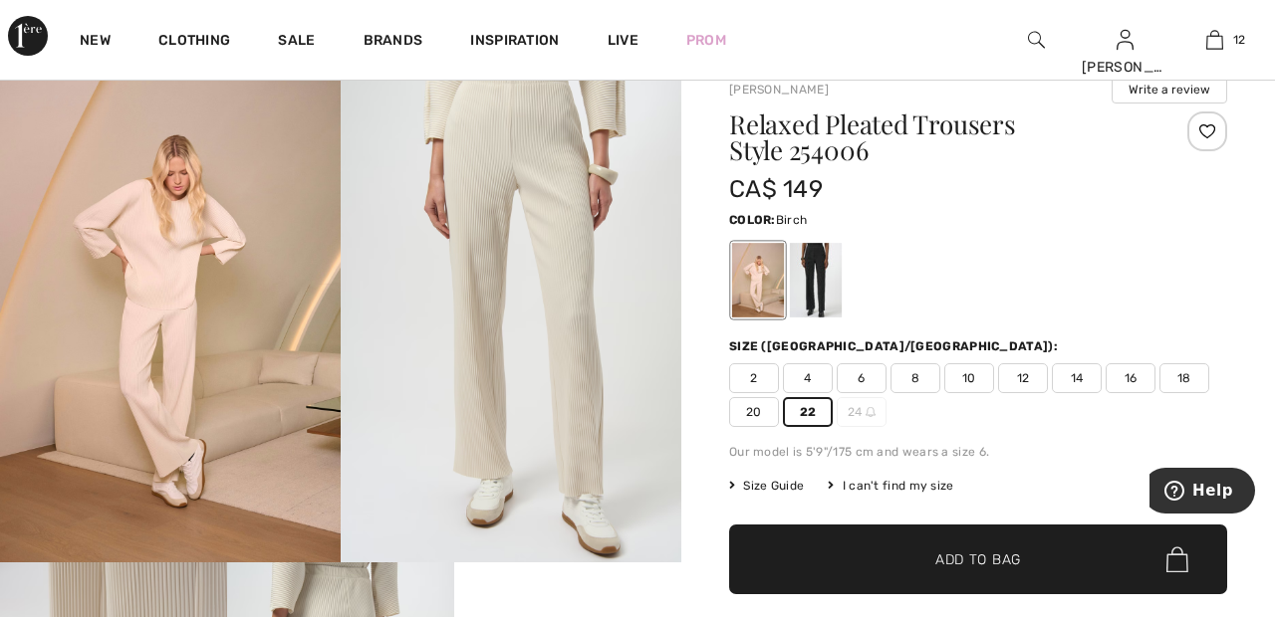
scroll to position [0, 0]
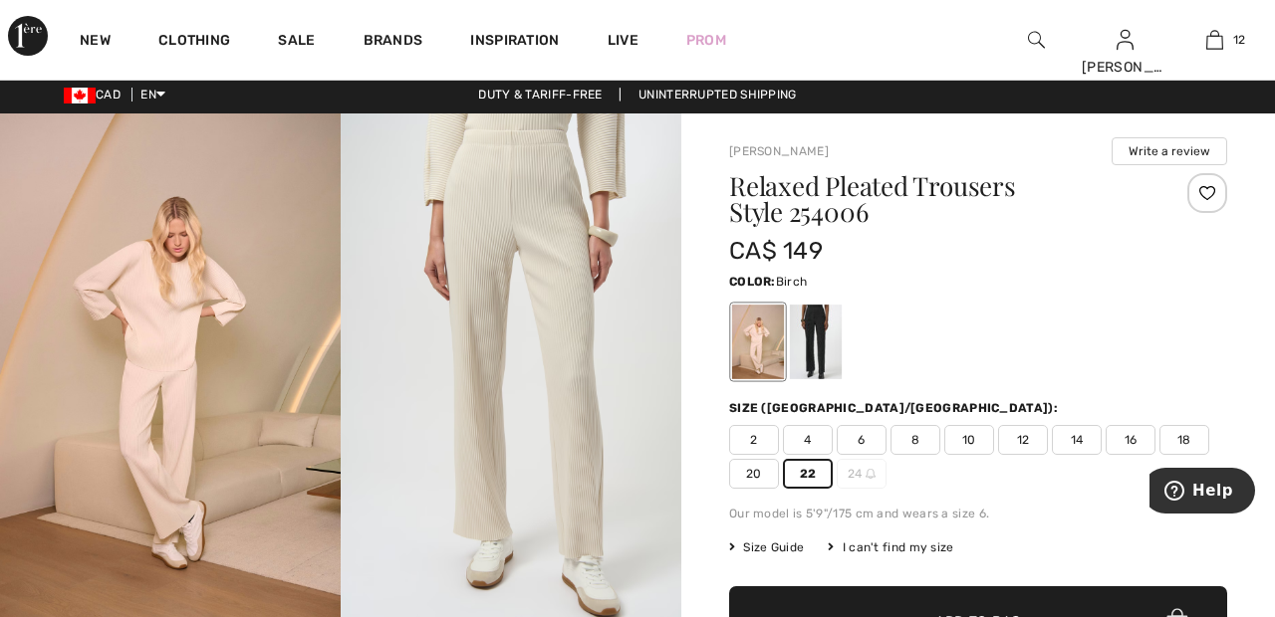
scroll to position [24, 0]
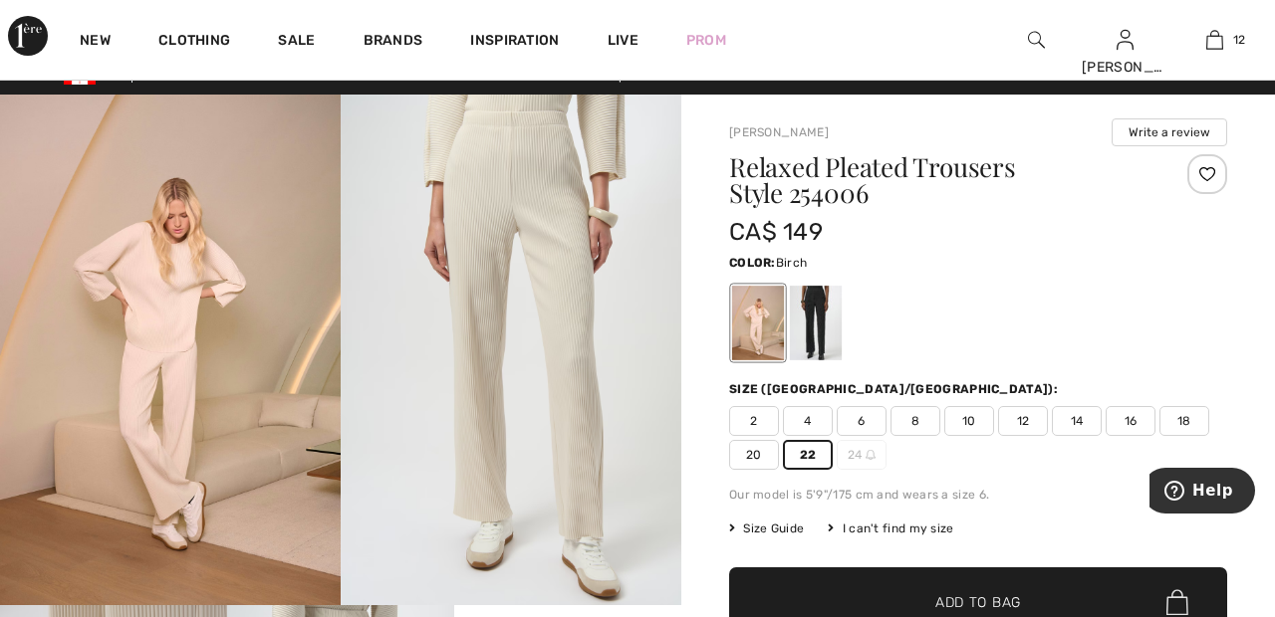
click at [1213, 179] on div at bounding box center [1207, 174] width 40 height 40
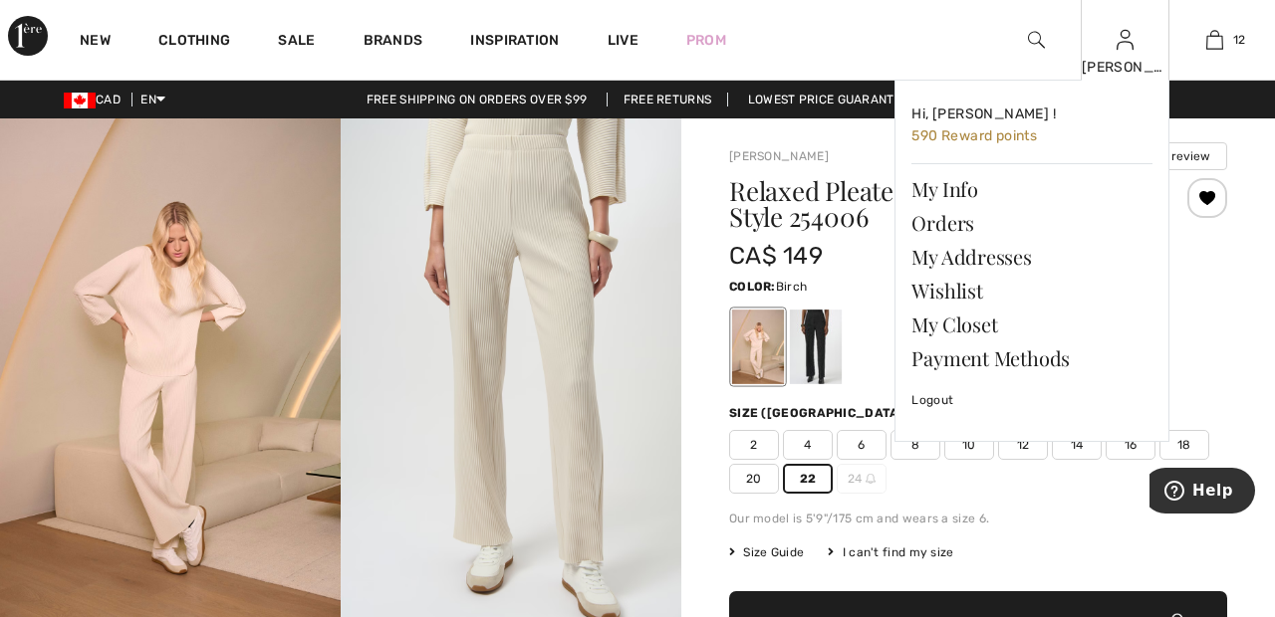
click at [1132, 73] on div "[PERSON_NAME]" at bounding box center [1125, 67] width 88 height 21
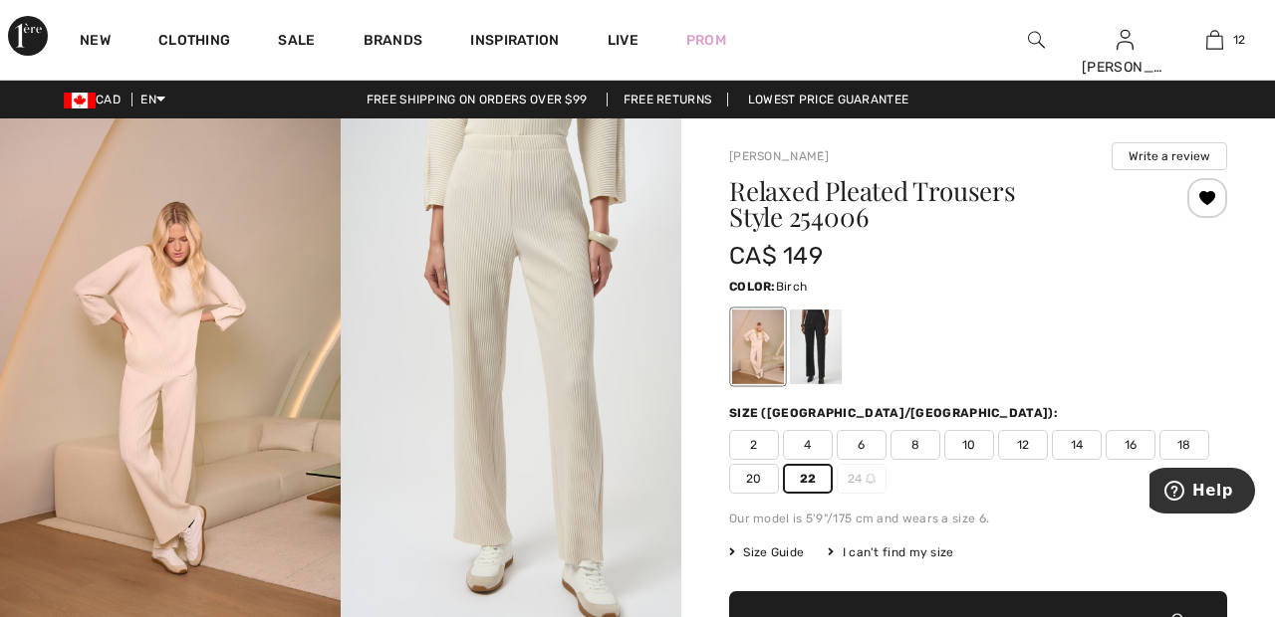
click at [795, 242] on span "CA$ 149" at bounding box center [776, 256] width 94 height 28
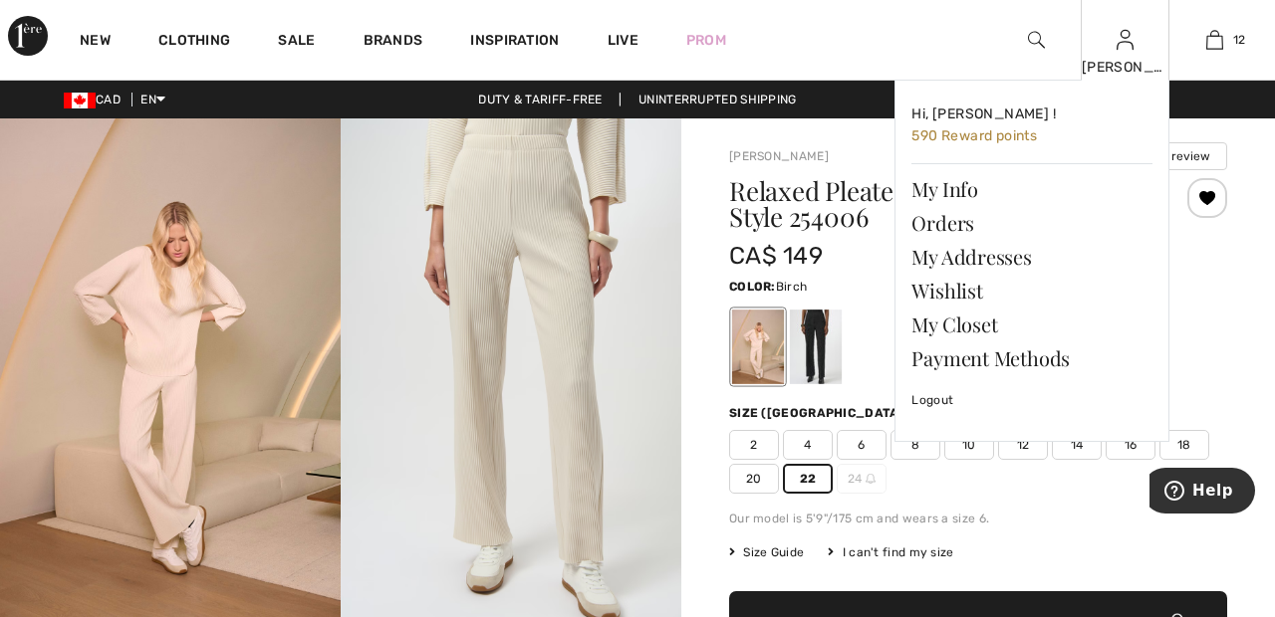
click at [1124, 48] on img at bounding box center [1124, 40] width 17 height 24
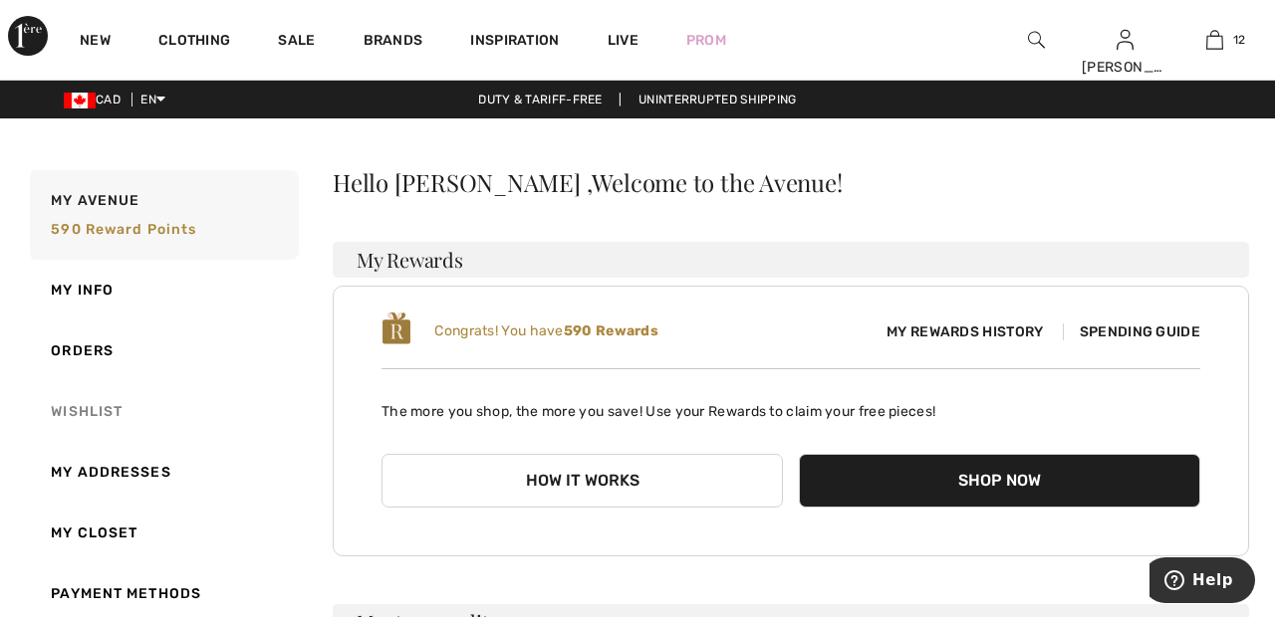
click at [119, 417] on link "Wishlist" at bounding box center [162, 411] width 273 height 61
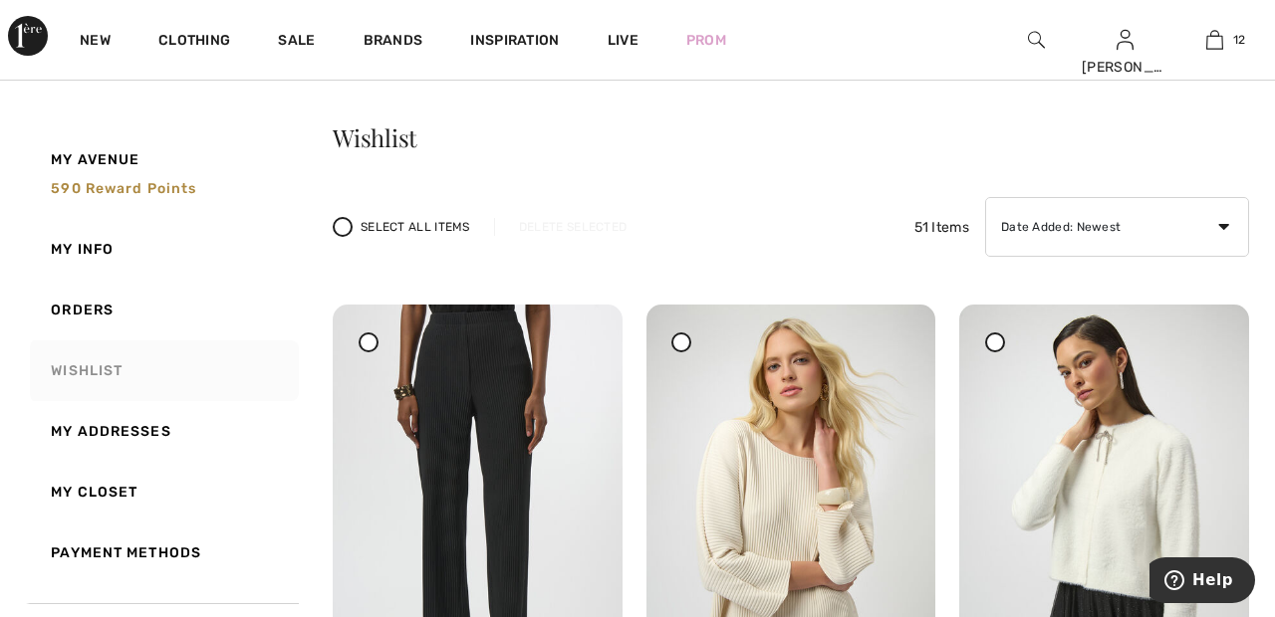
scroll to position [44, 0]
click at [381, 343] on img at bounding box center [478, 522] width 290 height 433
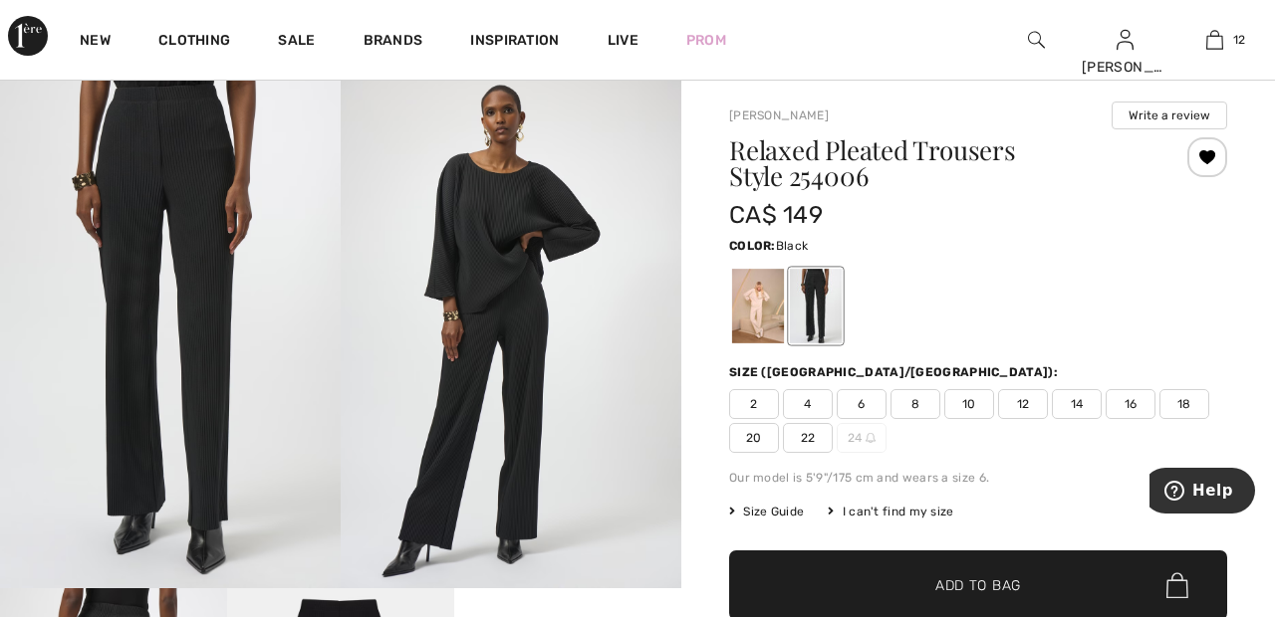
scroll to position [62, 0]
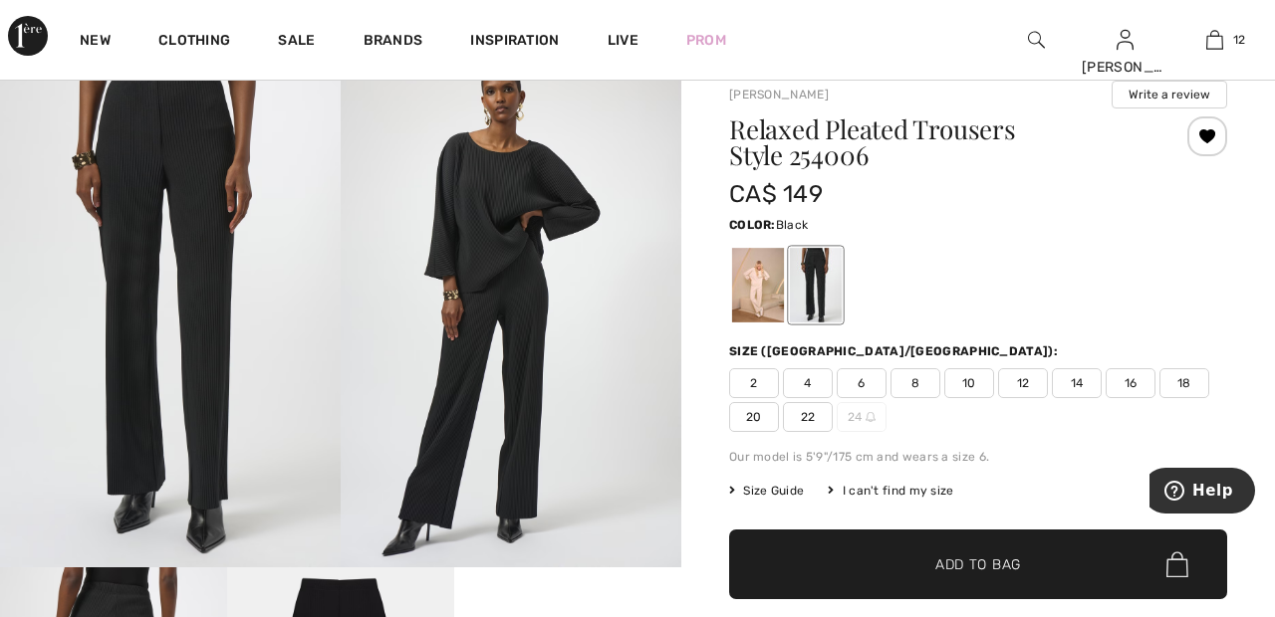
click at [1218, 144] on div at bounding box center [1207, 137] width 40 height 40
click at [1218, 141] on div "Removed from Wishlist" at bounding box center [1207, 137] width 40 height 40
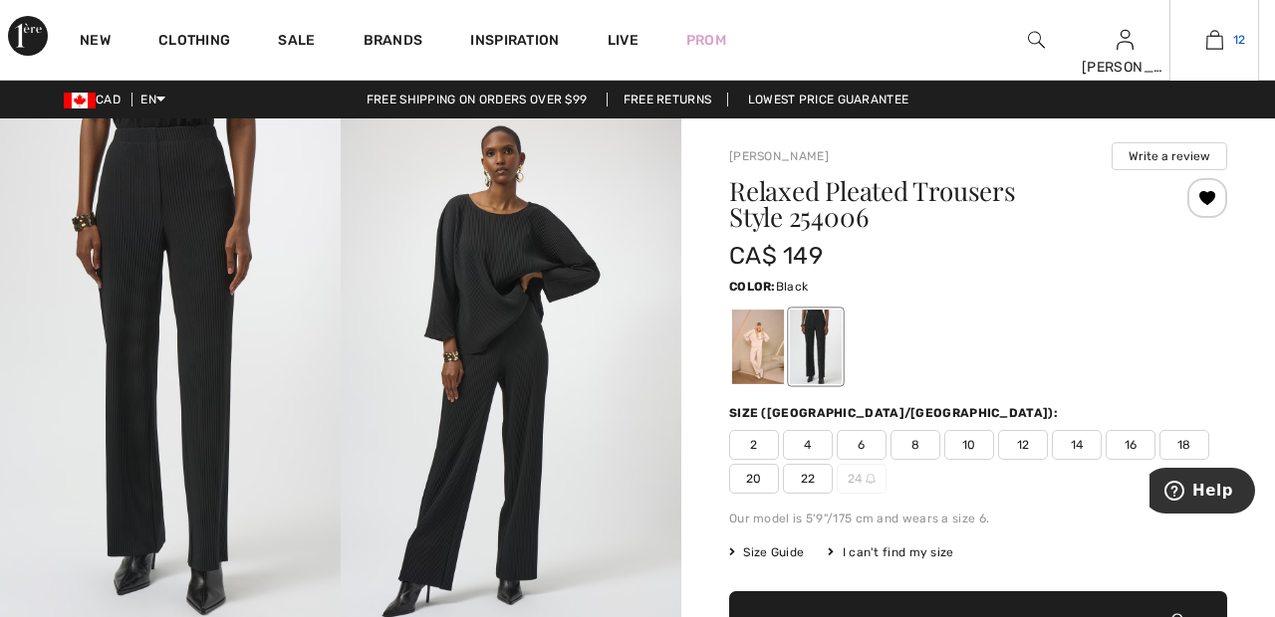
click at [1220, 47] on img at bounding box center [1214, 40] width 17 height 24
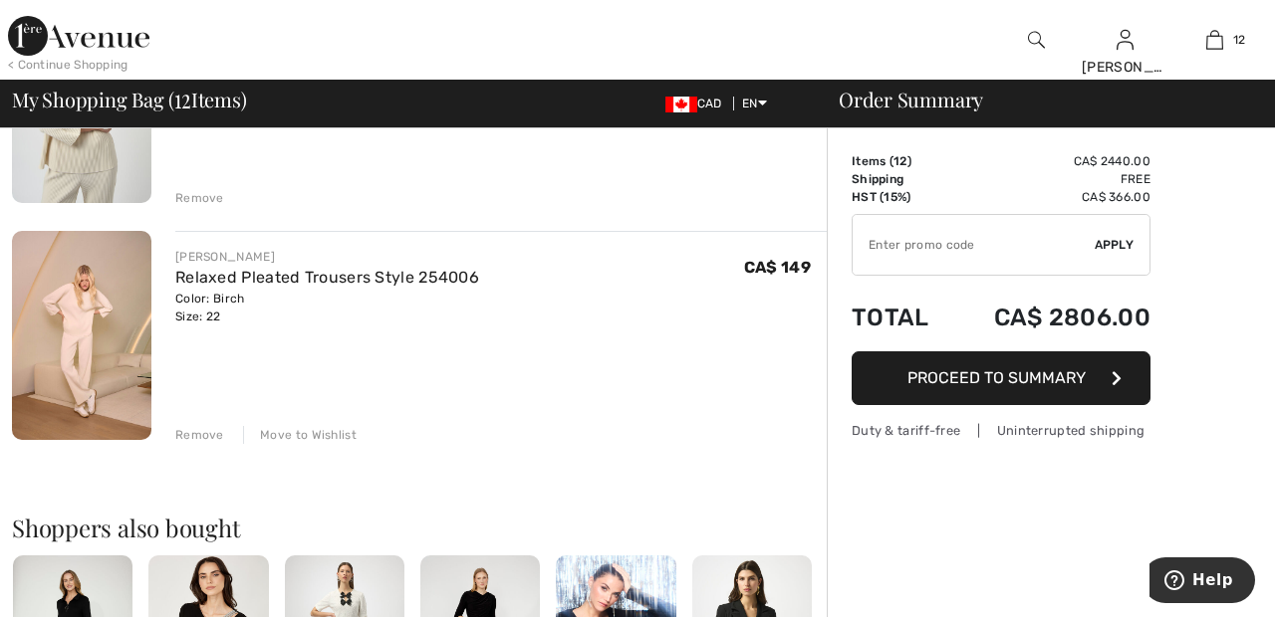
scroll to position [2663, 0]
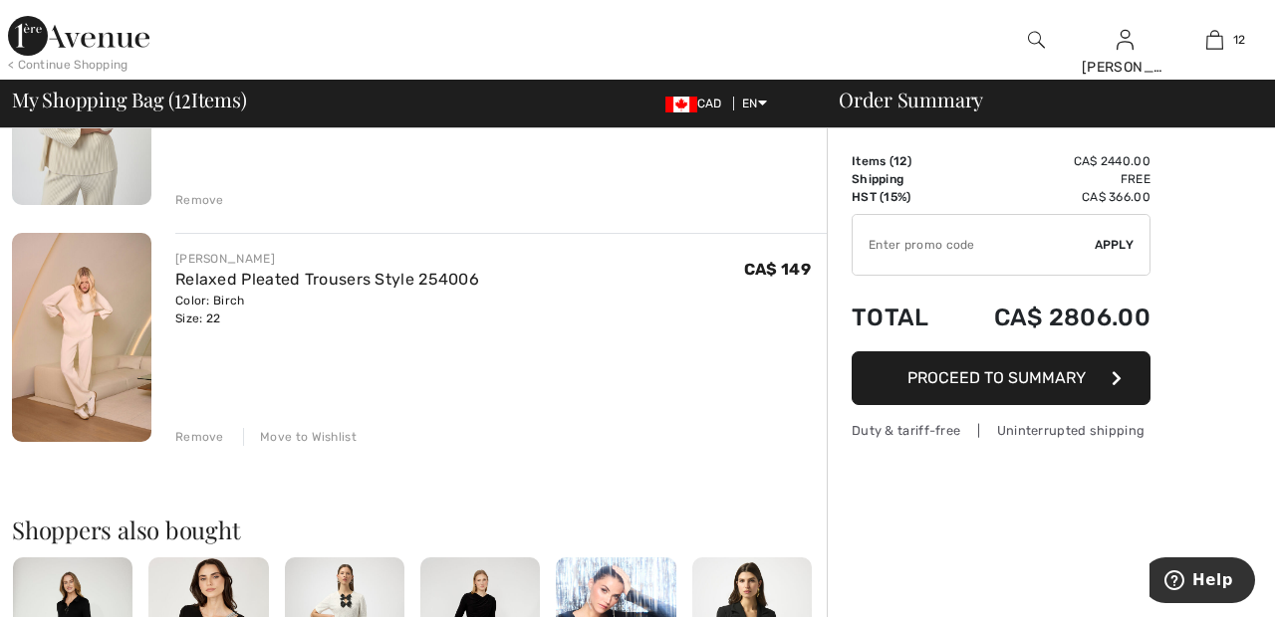
click at [331, 429] on div "Move to Wishlist" at bounding box center [300, 437] width 114 height 18
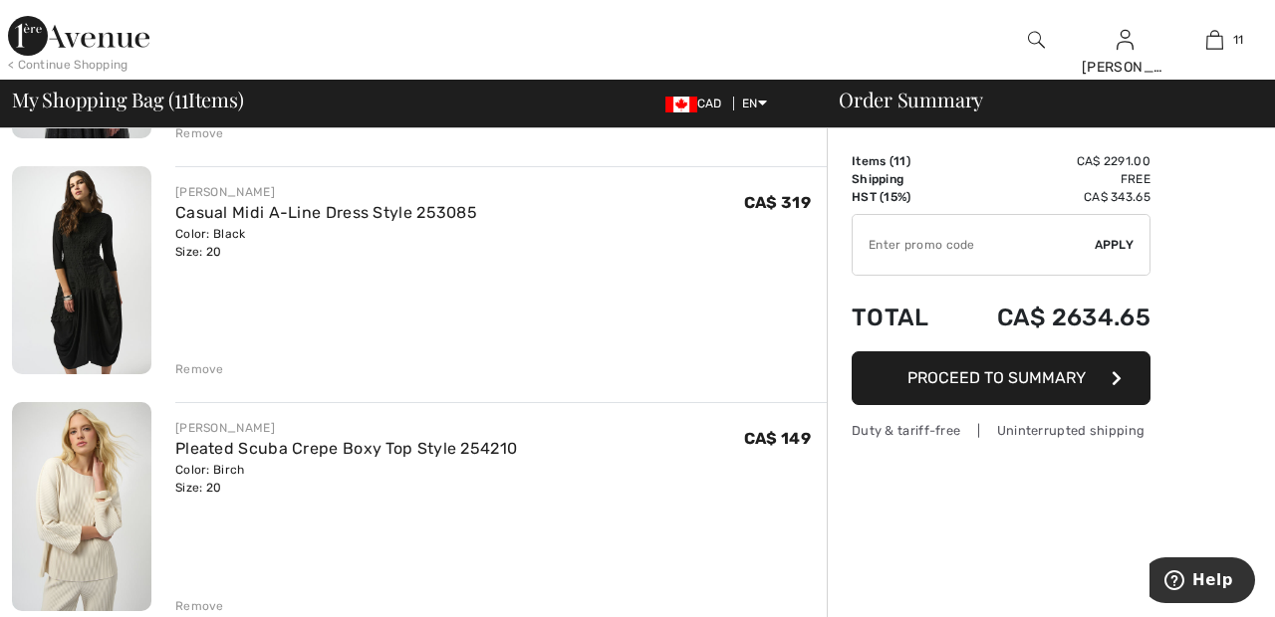
scroll to position [2258, 0]
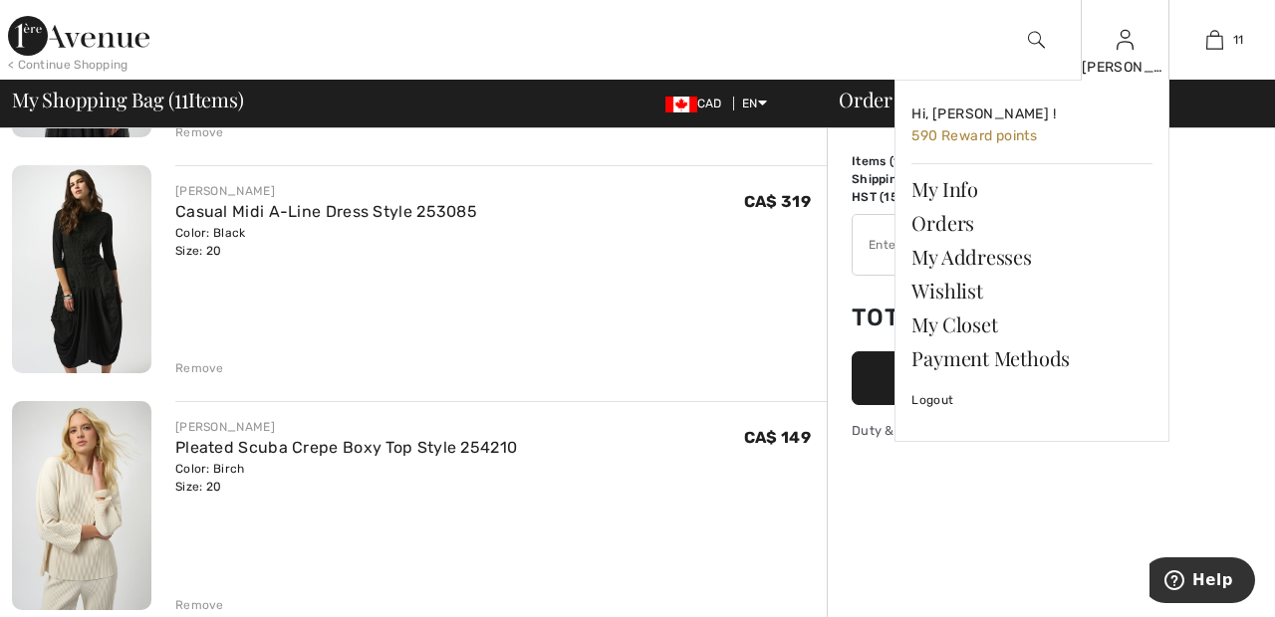
click at [1126, 47] on img at bounding box center [1124, 40] width 17 height 24
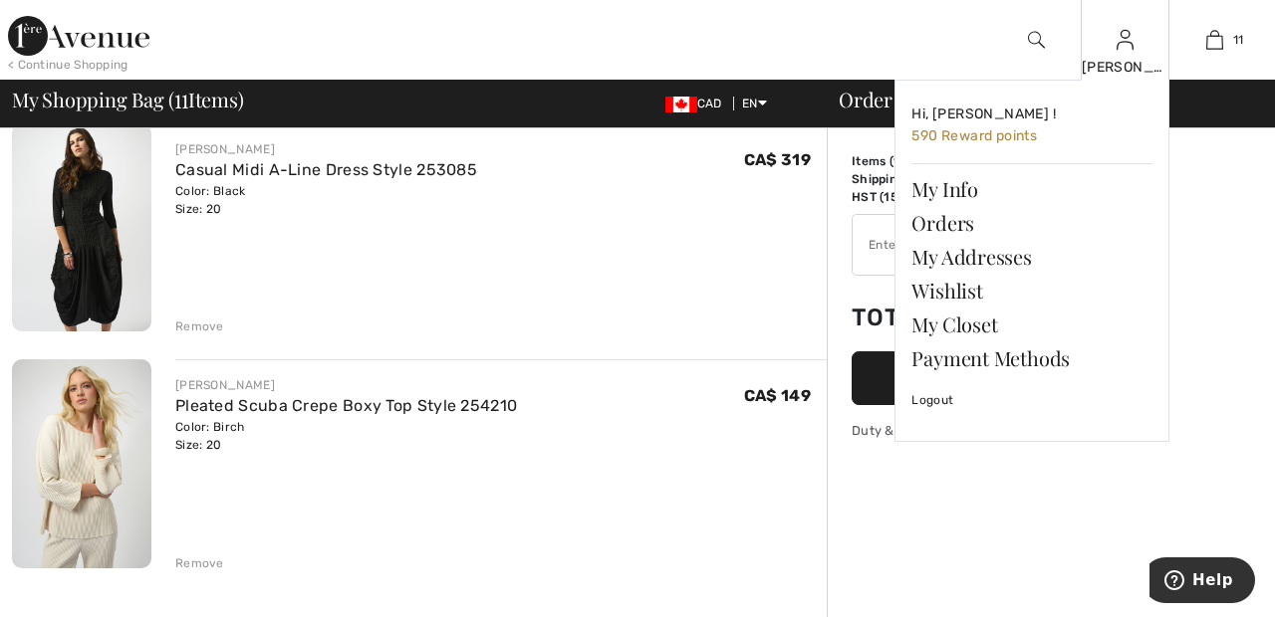
scroll to position [2341, 0]
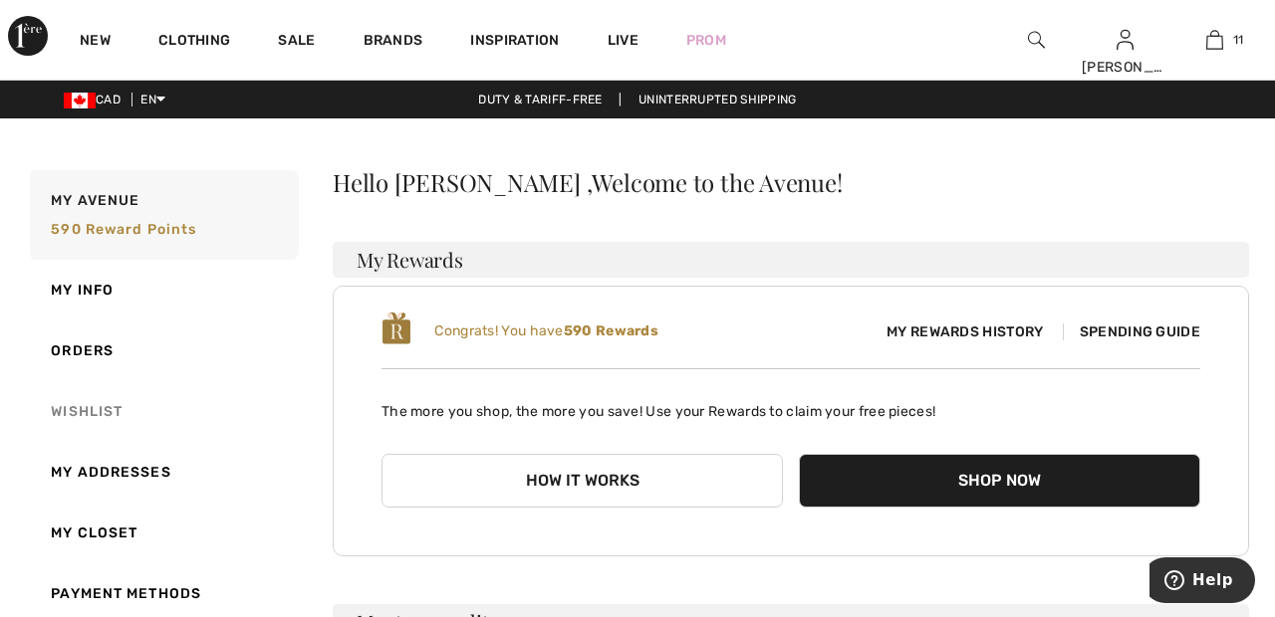
click at [100, 404] on link "Wishlist" at bounding box center [162, 411] width 273 height 61
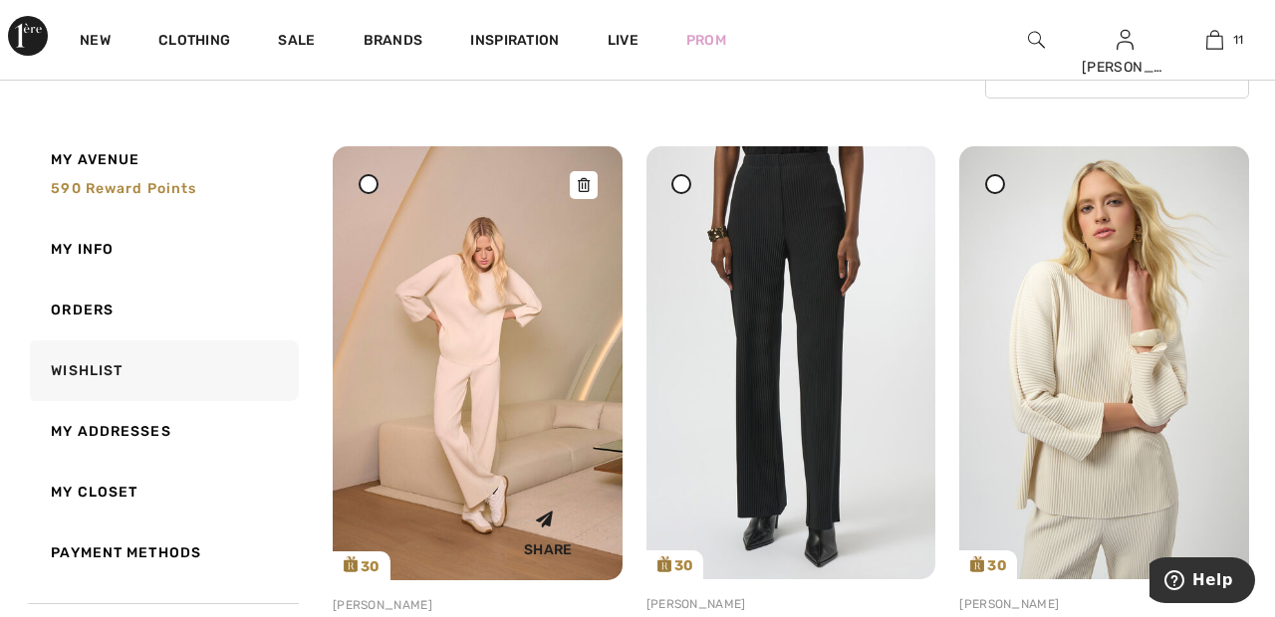
click at [506, 412] on img at bounding box center [478, 363] width 290 height 434
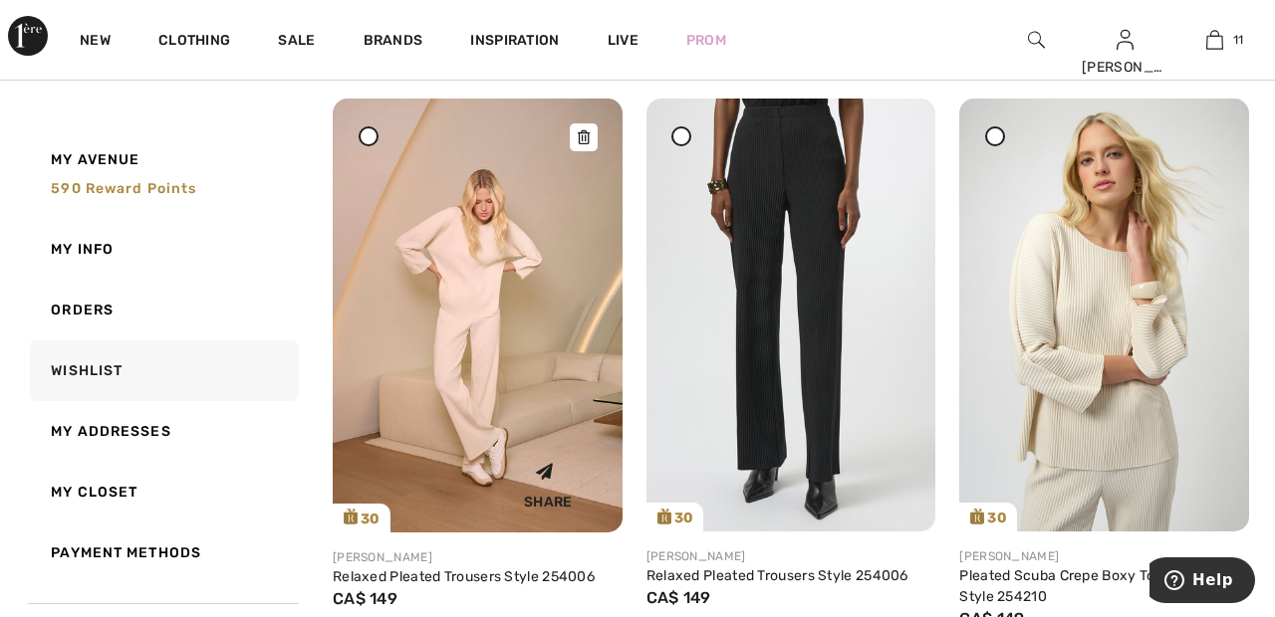
scroll to position [299, 0]
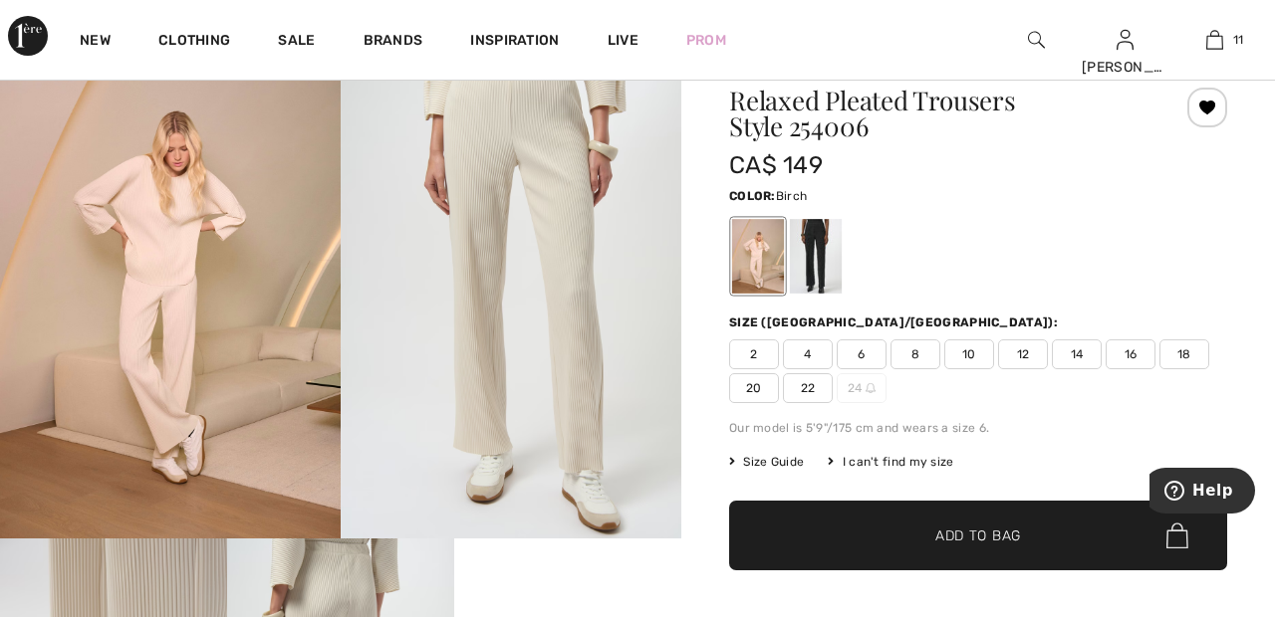
click at [818, 393] on span "22" at bounding box center [808, 388] width 50 height 30
click at [1080, 539] on span "✔ Added to Bag Add to Bag" at bounding box center [978, 536] width 498 height 70
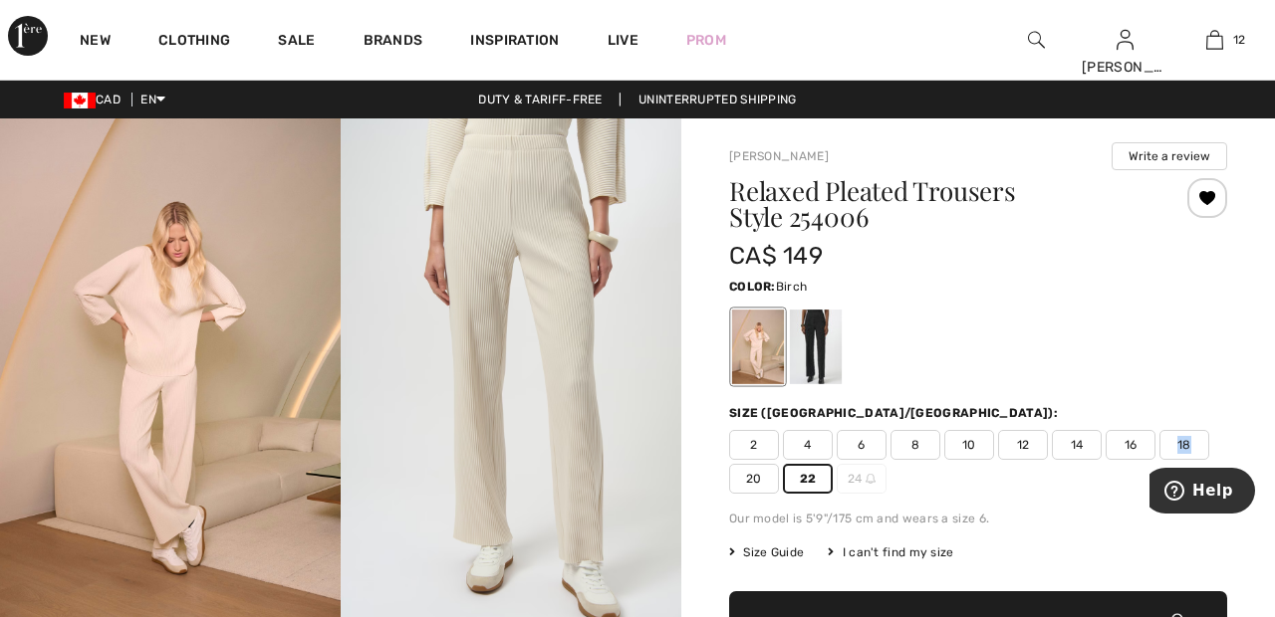
click at [1184, 308] on div at bounding box center [978, 347] width 498 height 83
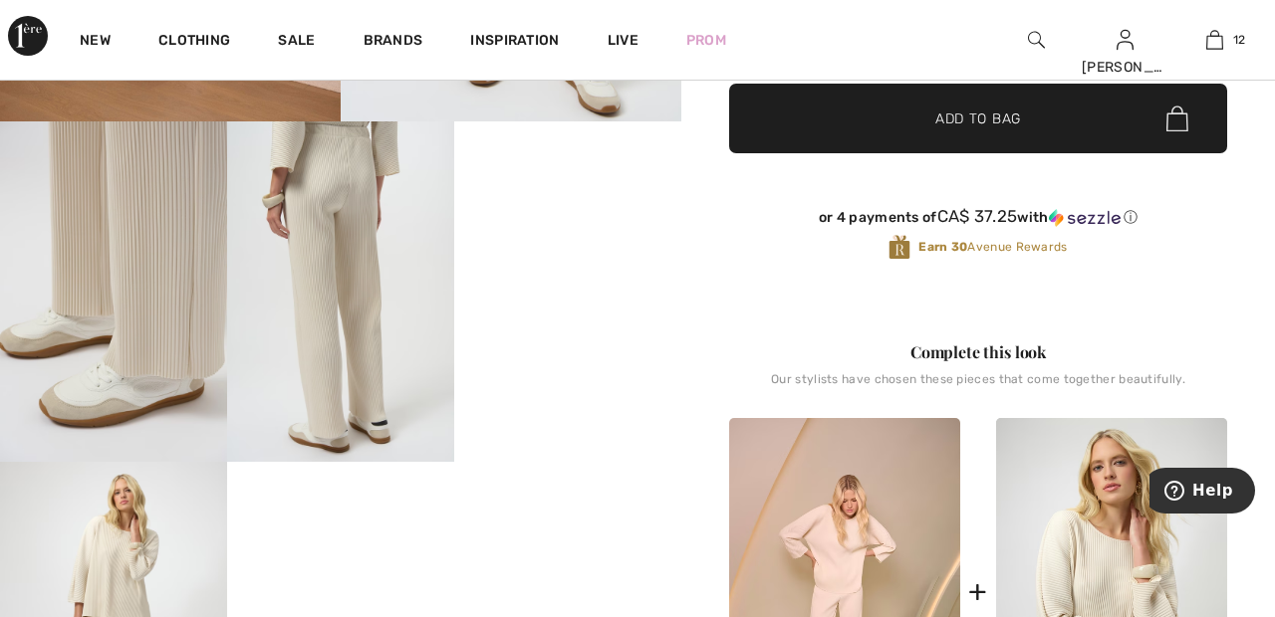
scroll to position [513, 0]
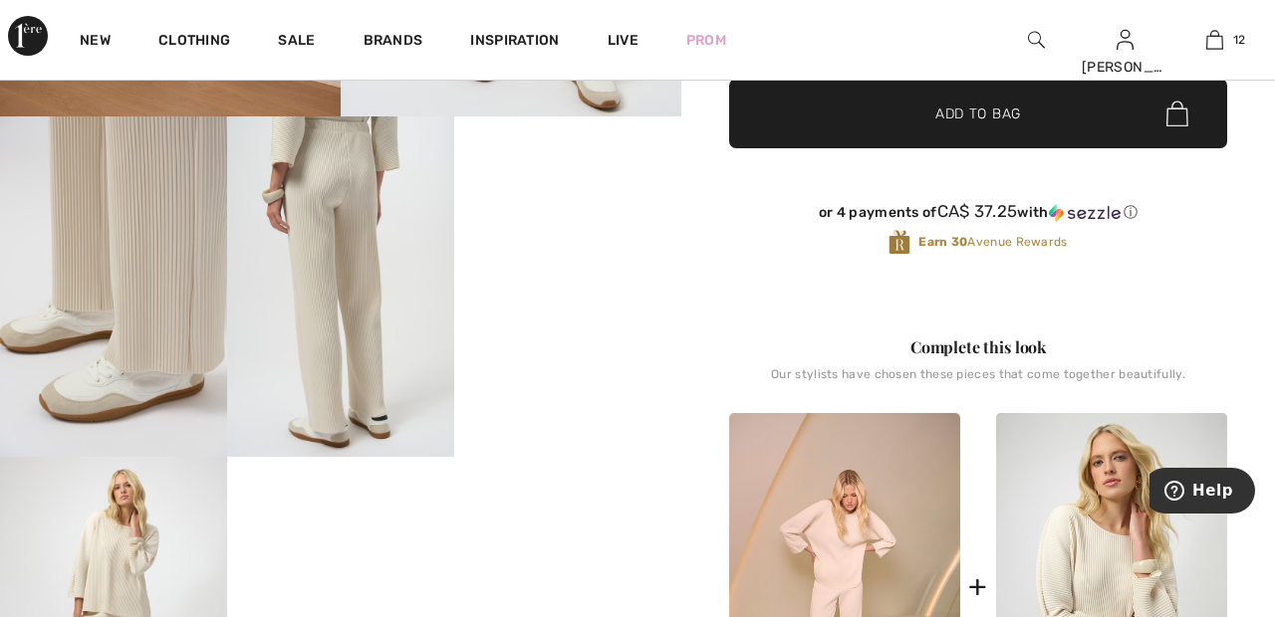
click at [583, 230] on video "Your browser does not support the video tag." at bounding box center [567, 174] width 227 height 114
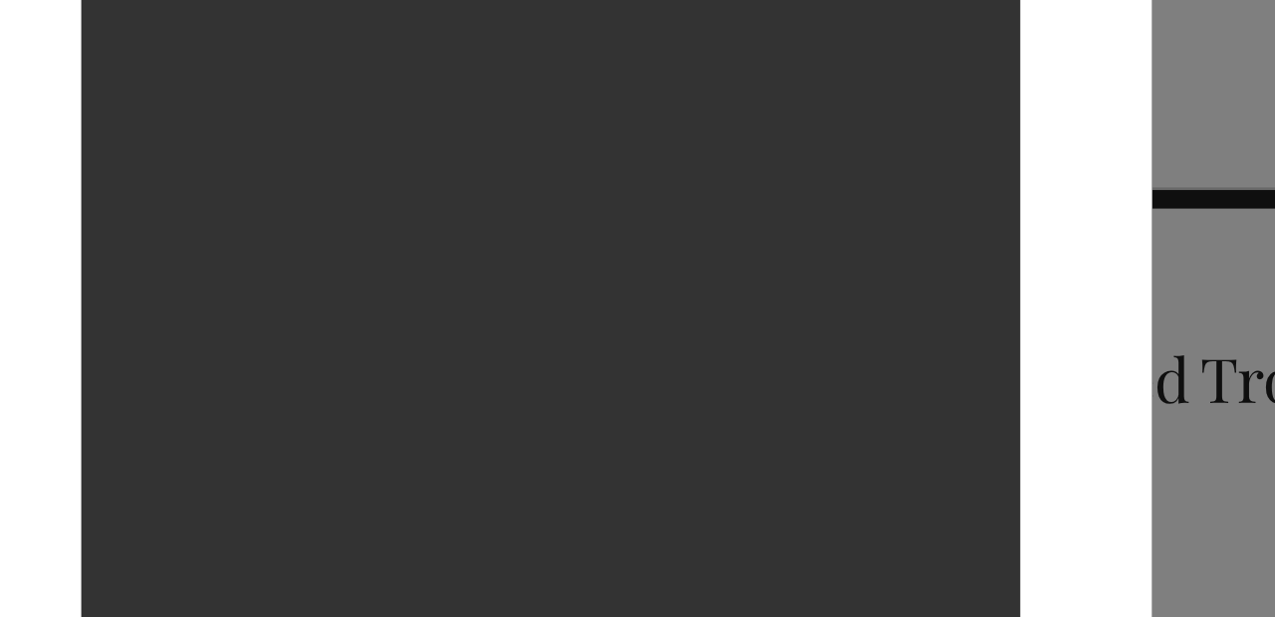
scroll to position [0, 0]
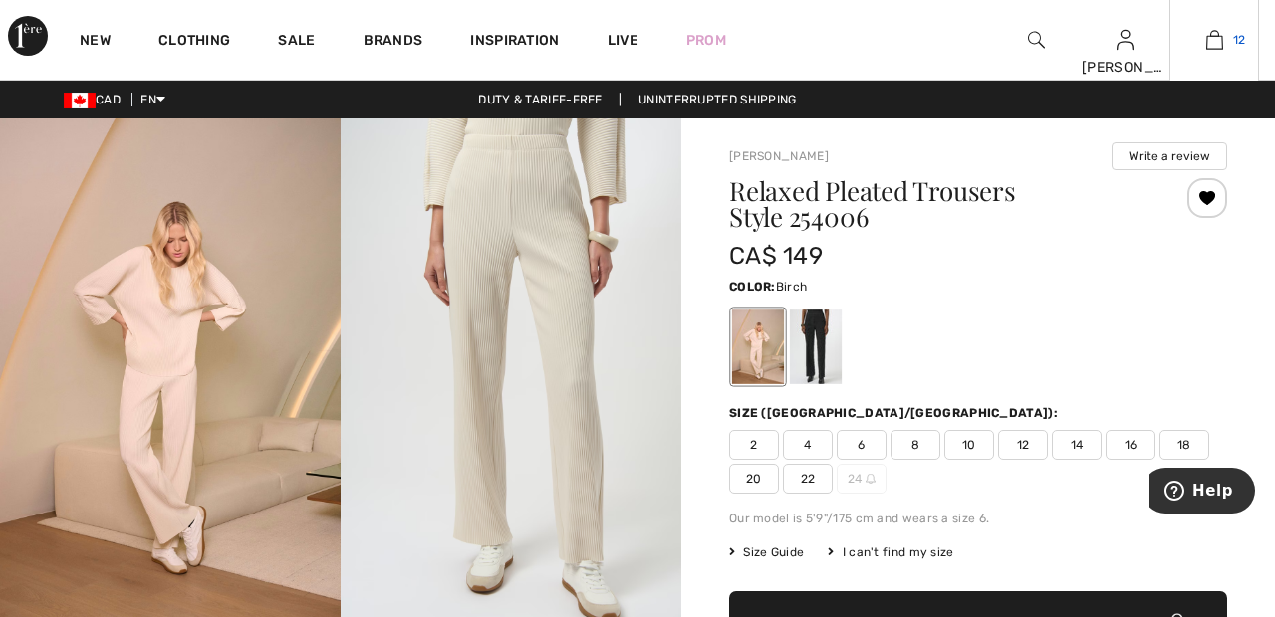
click at [1214, 47] on img at bounding box center [1214, 40] width 17 height 24
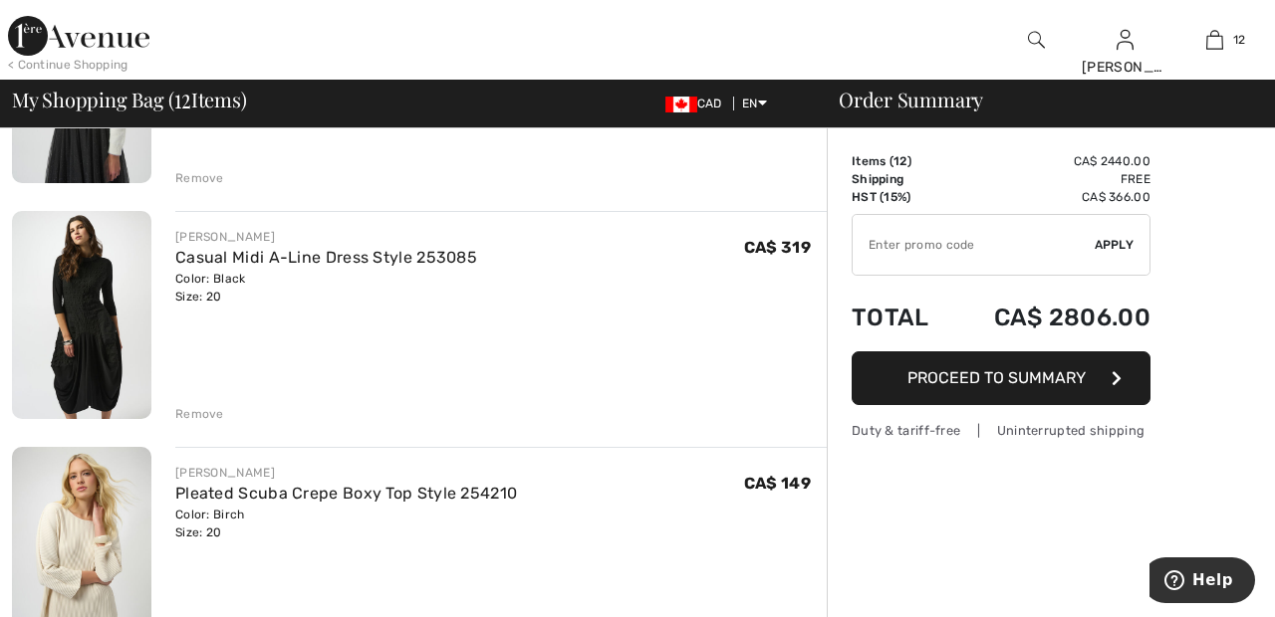
scroll to position [2213, 0]
click at [220, 411] on div "Remove" at bounding box center [199, 413] width 49 height 18
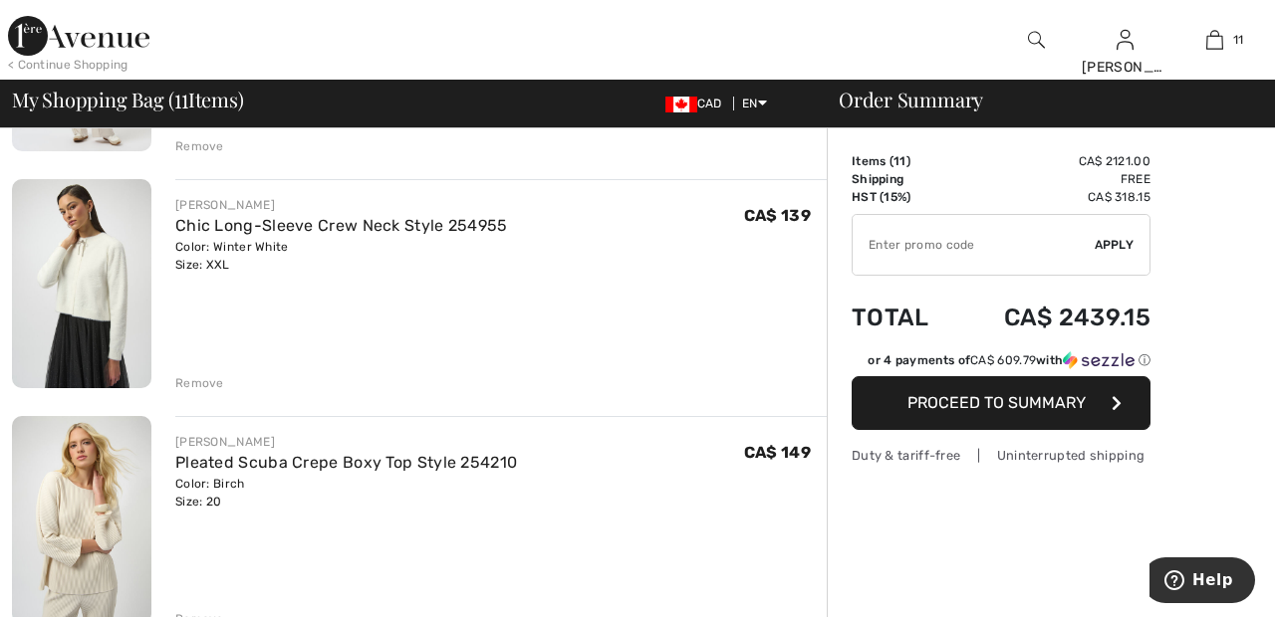
scroll to position [2007, 0]
click at [203, 382] on div "Remove" at bounding box center [199, 383] width 49 height 18
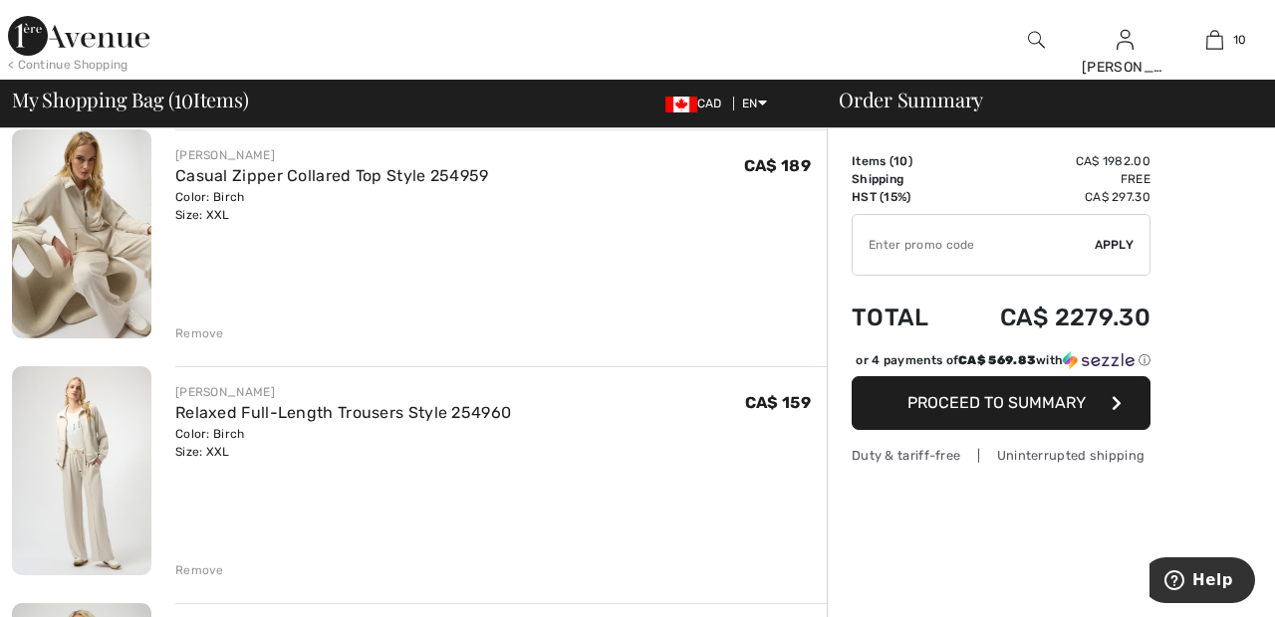
scroll to position [1583, 0]
click at [203, 569] on div "Remove" at bounding box center [199, 570] width 49 height 18
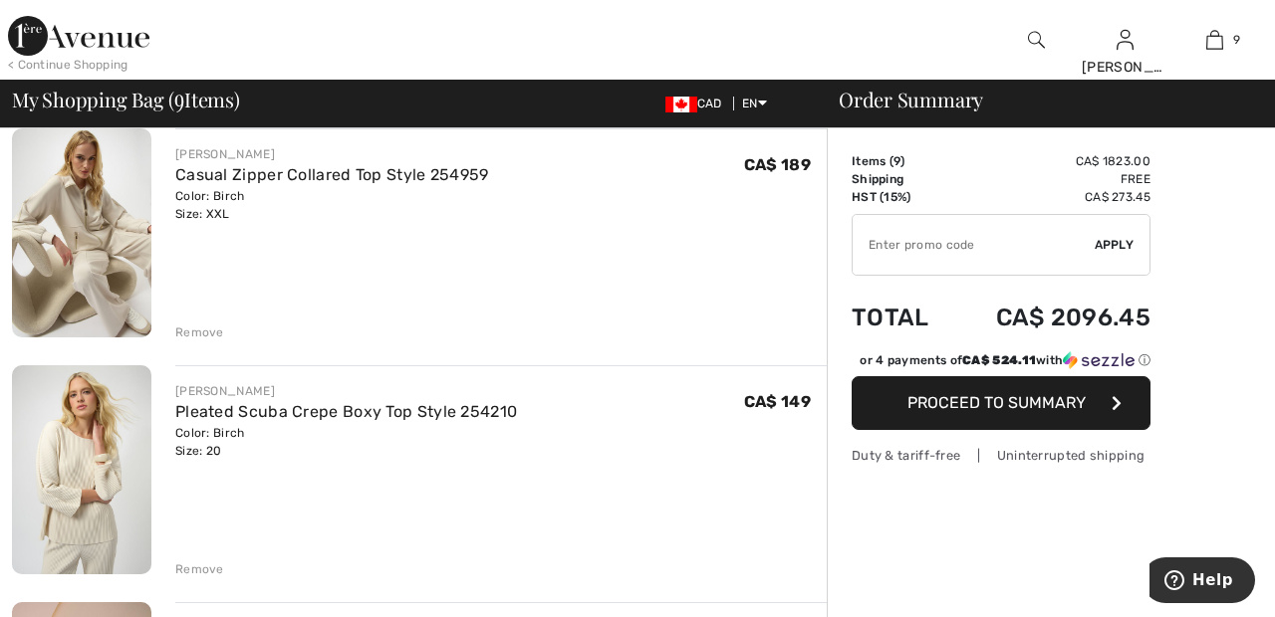
click at [206, 331] on div "Remove" at bounding box center [199, 333] width 49 height 18
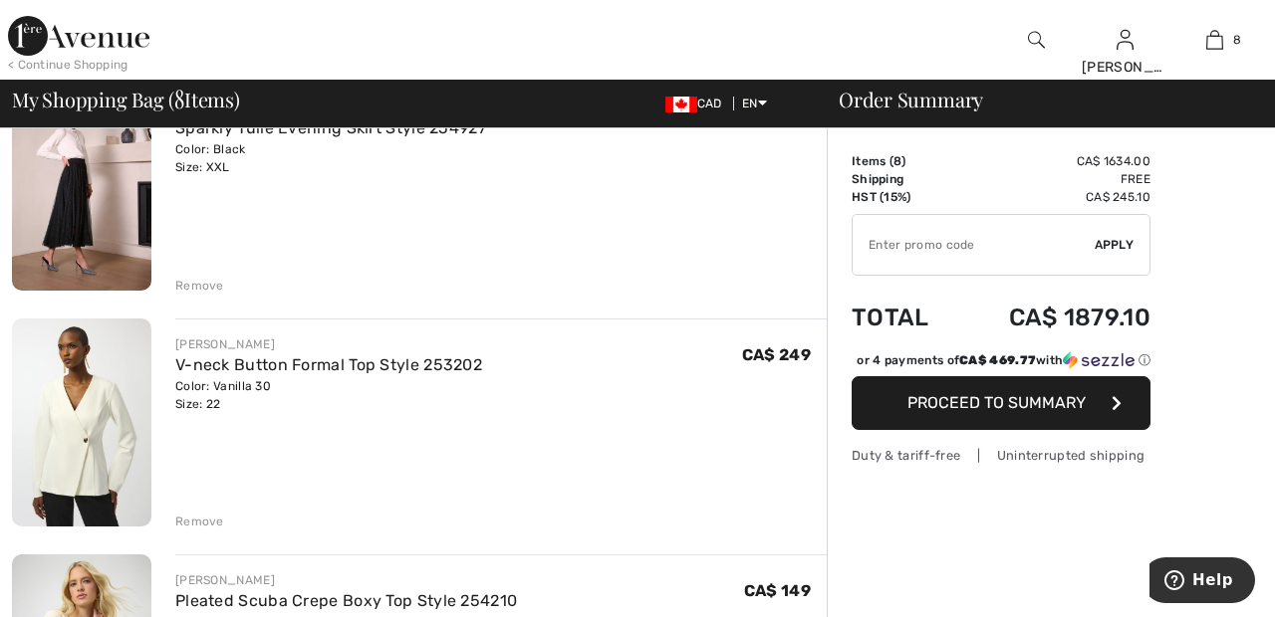
scroll to position [1158, 0]
click at [194, 530] on div "Remove" at bounding box center [199, 521] width 49 height 18
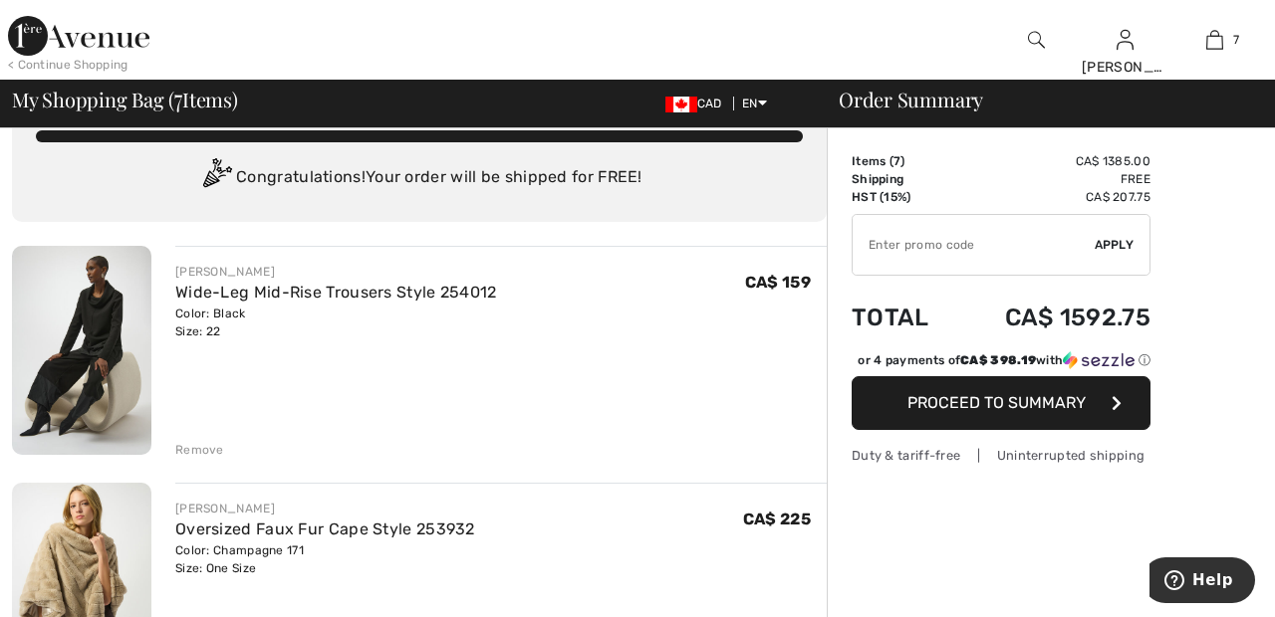
scroll to position [0, 0]
